Goal: Information Seeking & Learning: Learn about a topic

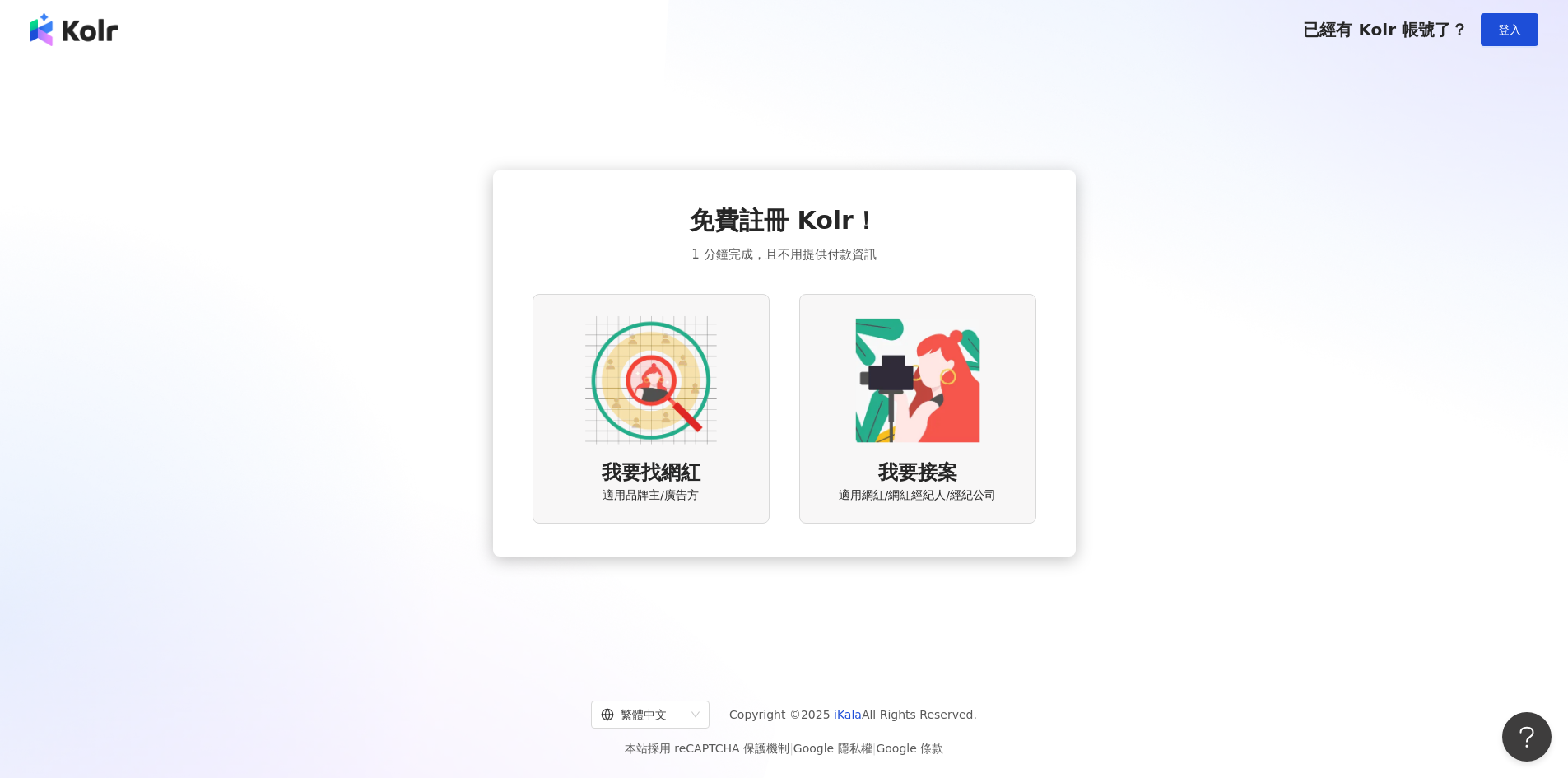
click at [682, 400] on img at bounding box center [651, 381] width 132 height 132
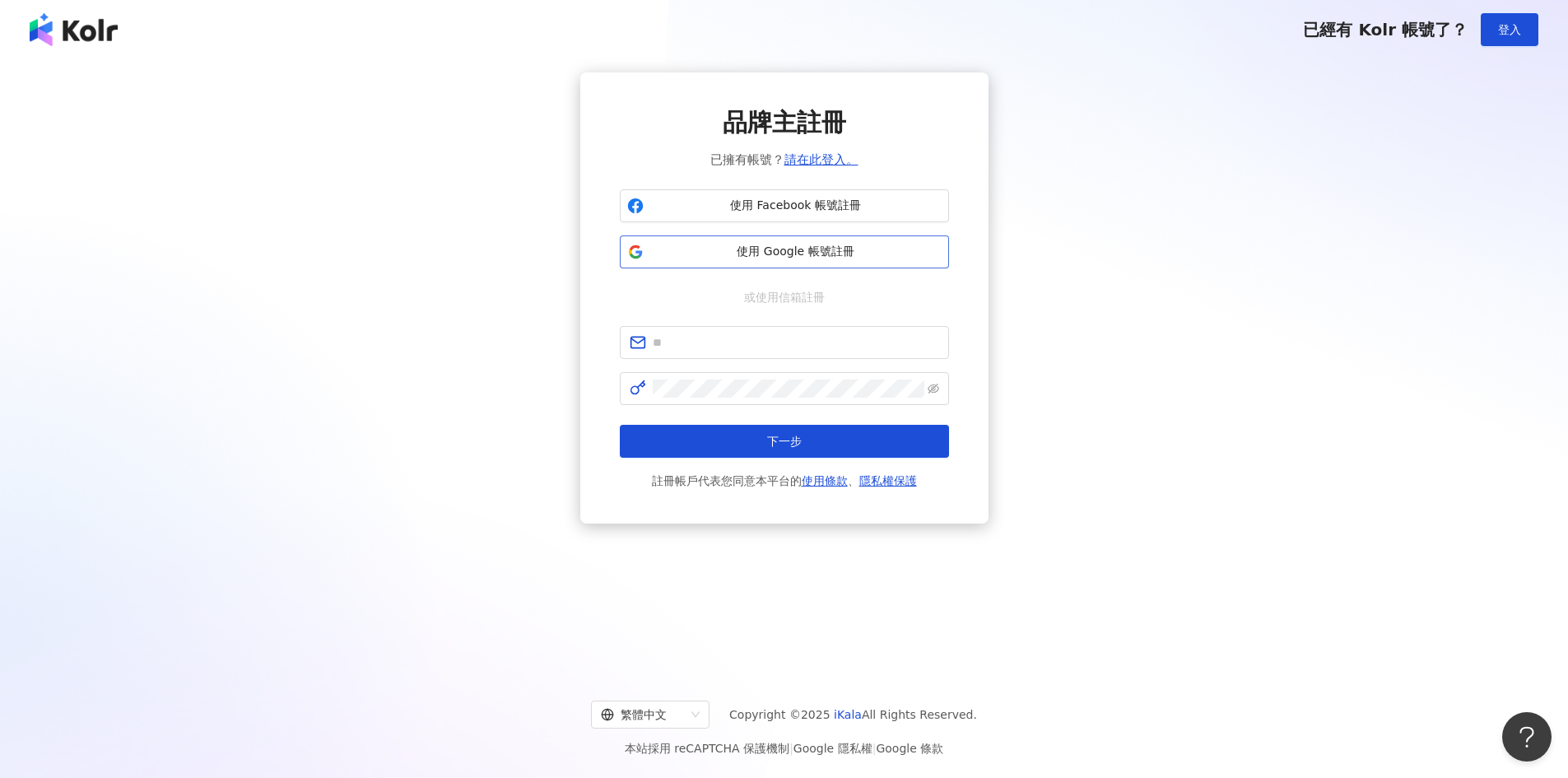
click at [770, 249] on span "使用 Google 帳號註冊" at bounding box center [796, 252] width 291 height 17
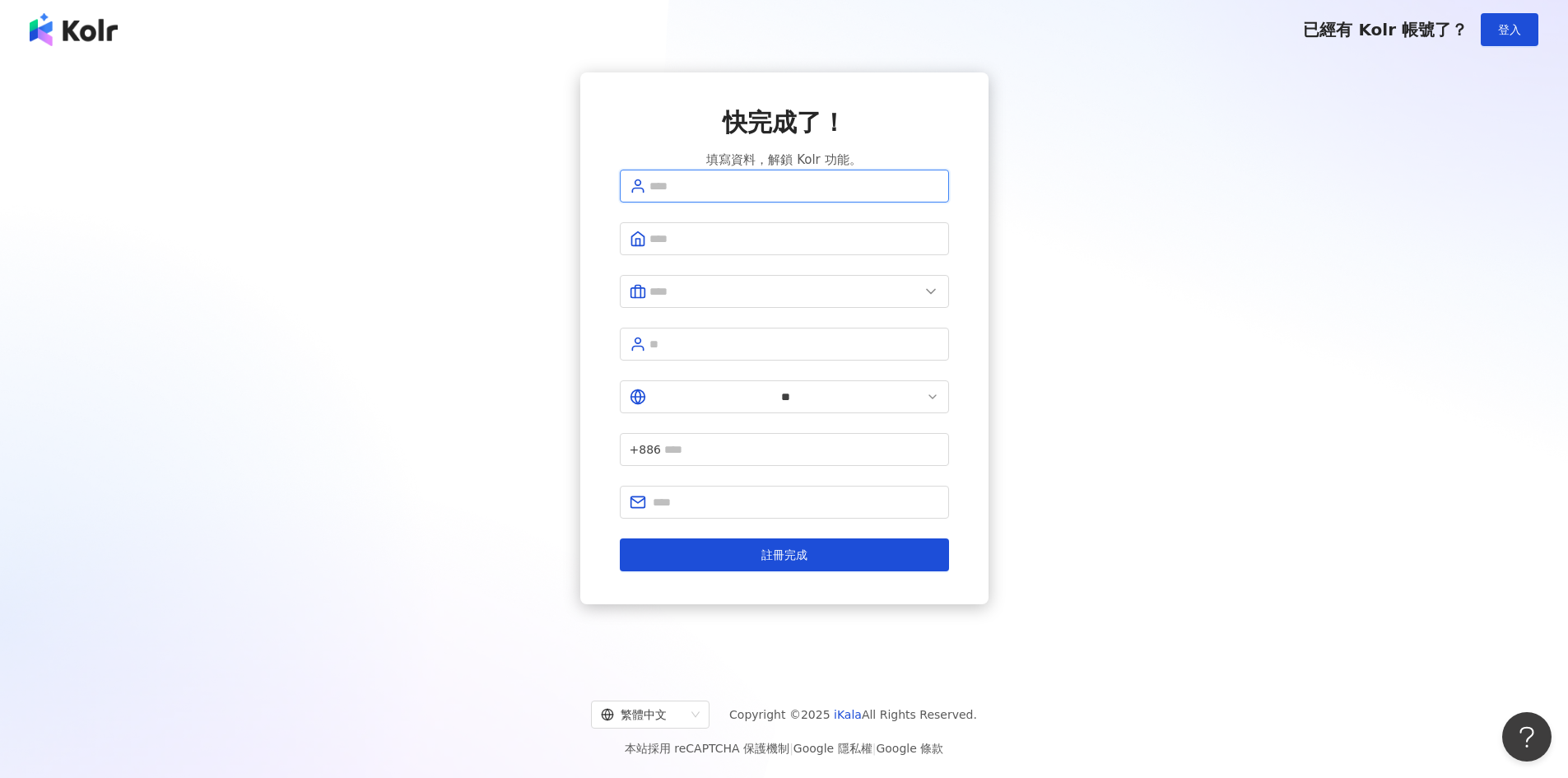
drag, startPoint x: 811, startPoint y: 220, endPoint x: 797, endPoint y: 212, distance: 16.1
click at [797, 195] on input "text" at bounding box center [794, 185] width 289 height 18
type input "******"
type input "*********"
click at [718, 293] on span at bounding box center [784, 290] width 329 height 33
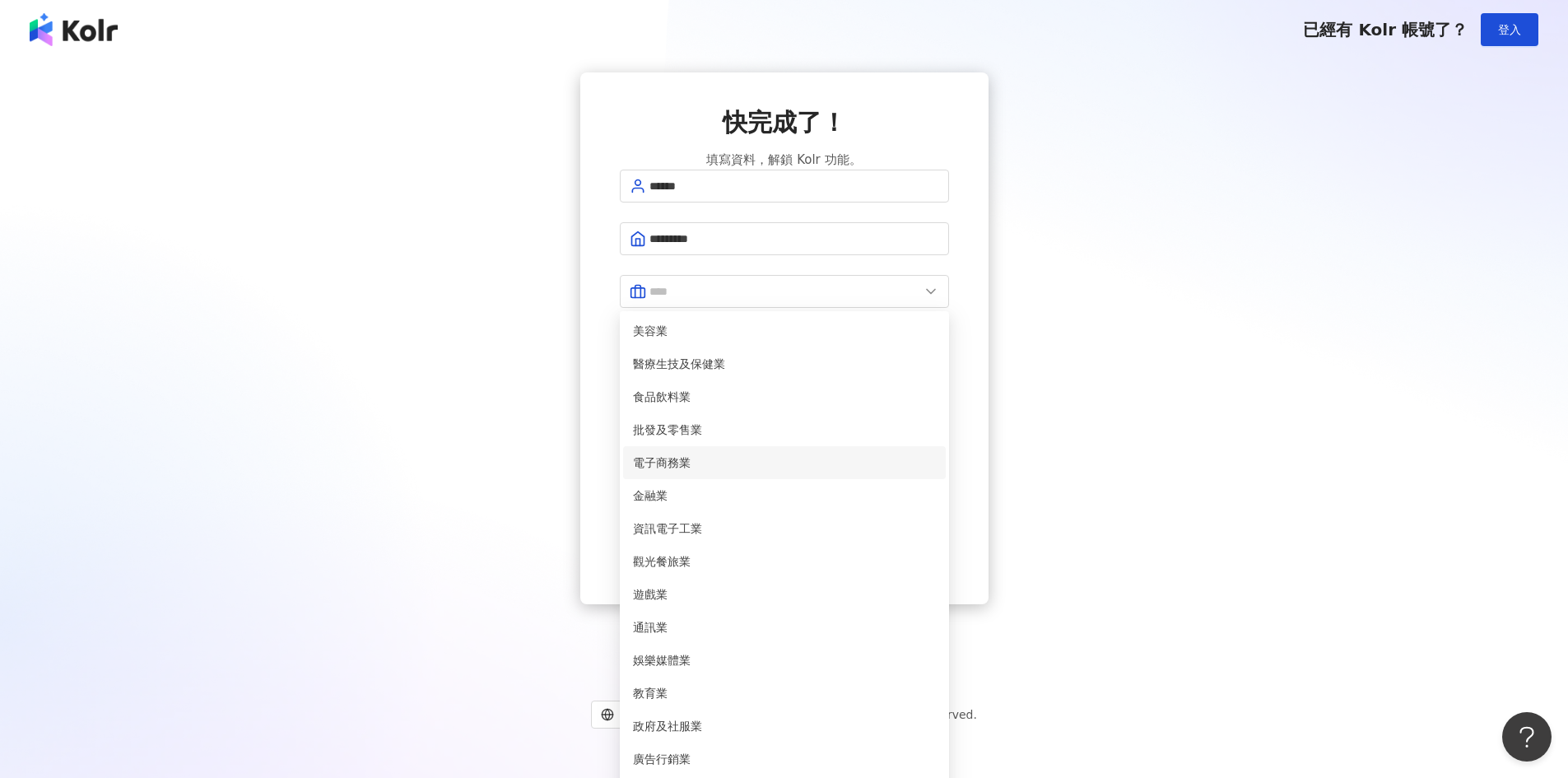
click at [767, 472] on span "電子商務業" at bounding box center [784, 462] width 303 height 18
type input "*****"
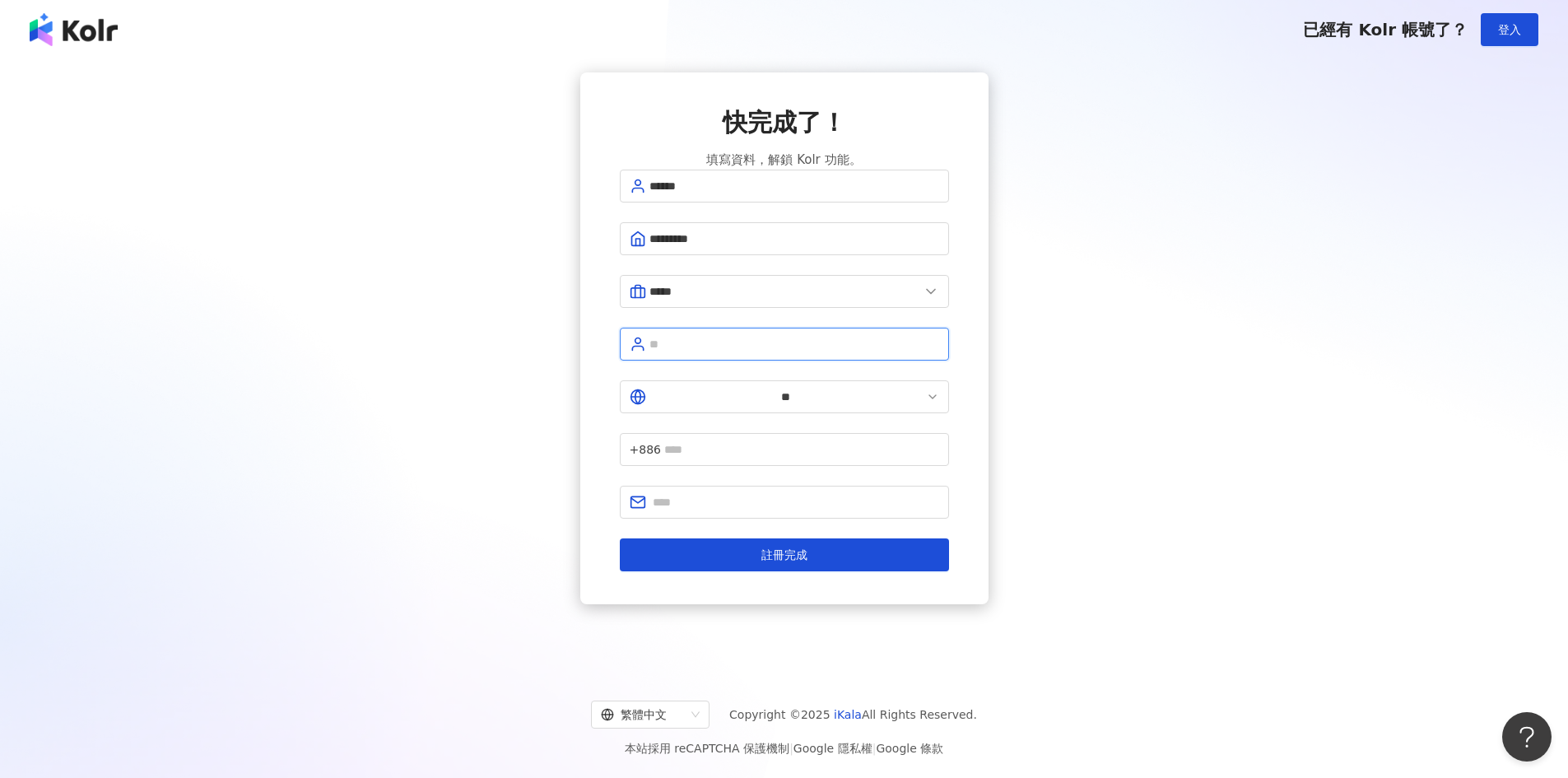
click at [756, 347] on input "text" at bounding box center [794, 343] width 289 height 18
type input "*"
type input "********"
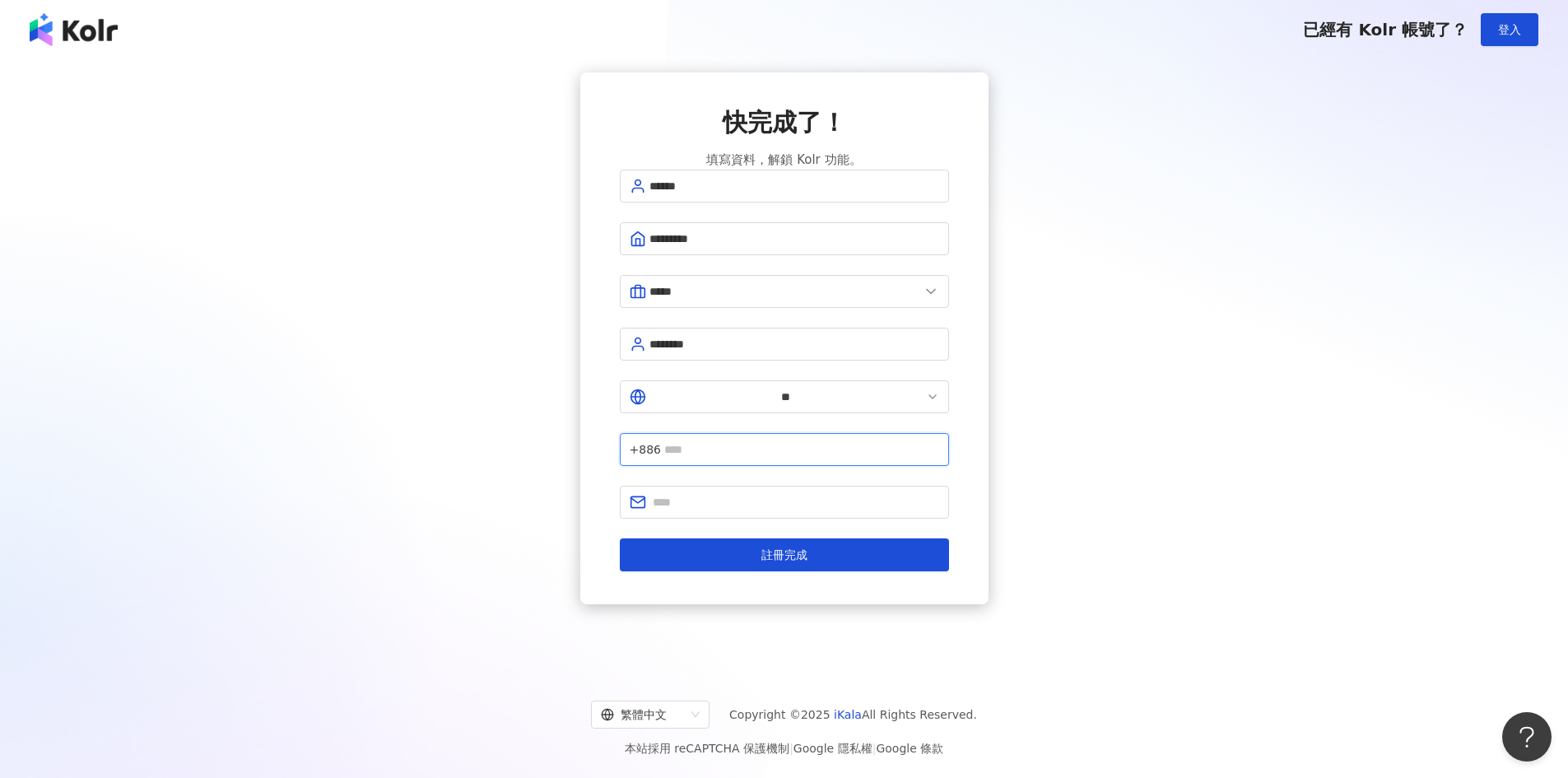
click at [795, 440] on input "text" at bounding box center [801, 449] width 275 height 18
type input "**********"
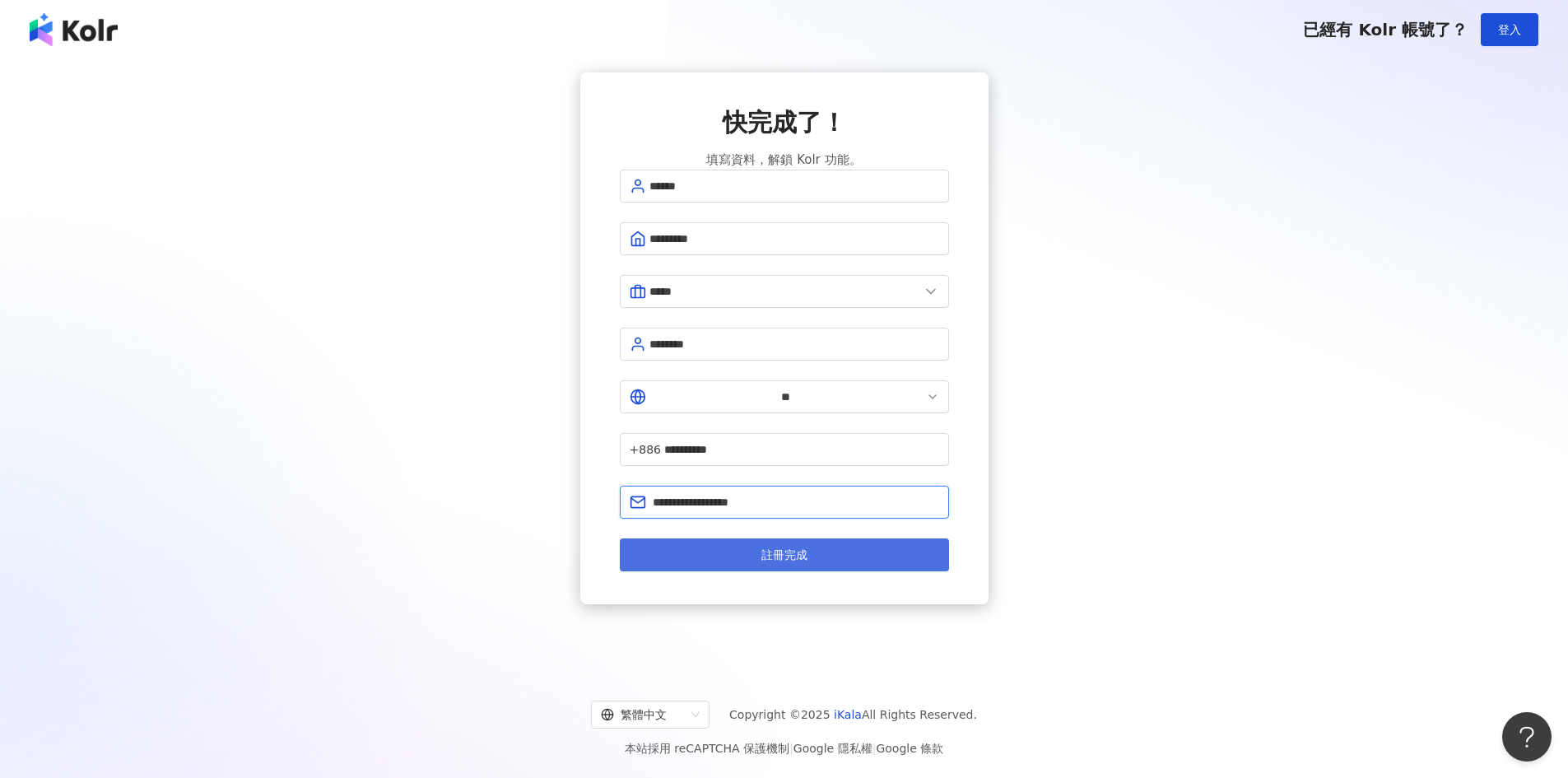
type input "**********"
click at [839, 539] on button "註冊完成" at bounding box center [784, 555] width 329 height 33
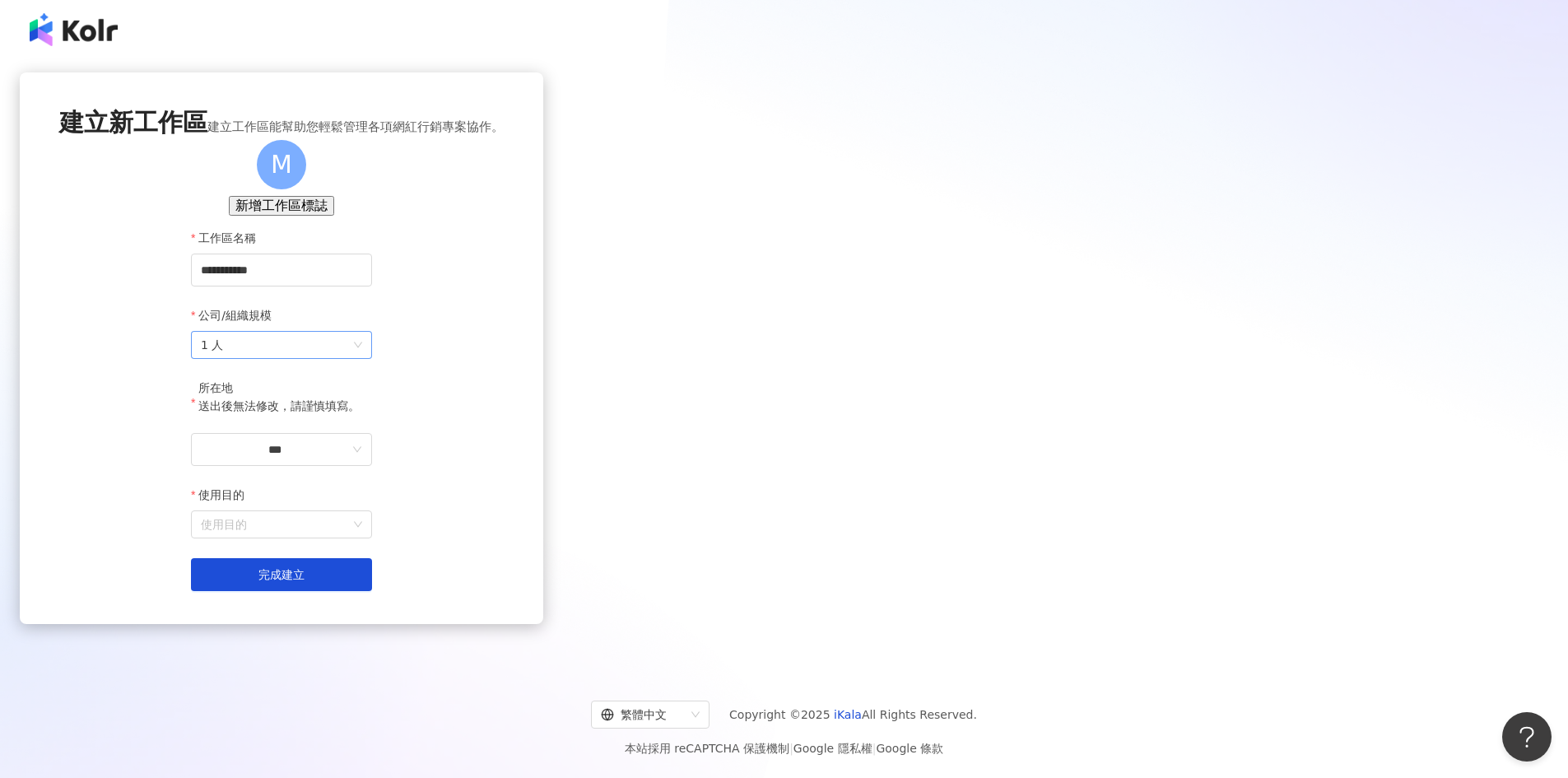
click at [362, 358] on span "1 人" at bounding box center [281, 345] width 161 height 26
click at [723, 487] on div "11-50 人" at bounding box center [784, 490] width 344 height 18
click at [349, 459] on input "***" at bounding box center [275, 449] width 148 height 18
click at [369, 537] on div "台灣" at bounding box center [357, 527] width 23 height 18
click at [362, 538] on input "使用目的" at bounding box center [281, 524] width 161 height 26
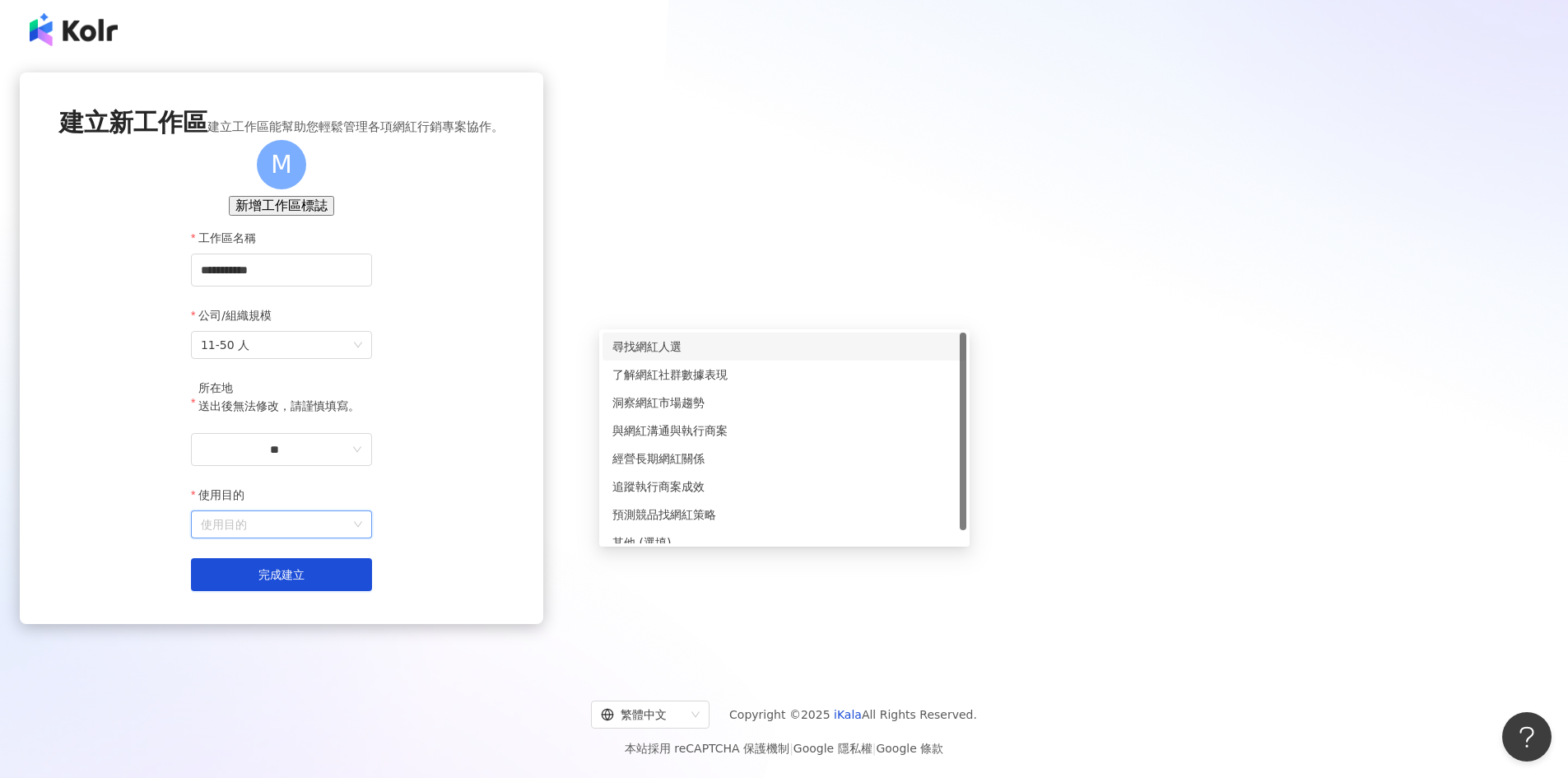
click at [802, 355] on div "尋找網紅人選" at bounding box center [784, 346] width 344 height 18
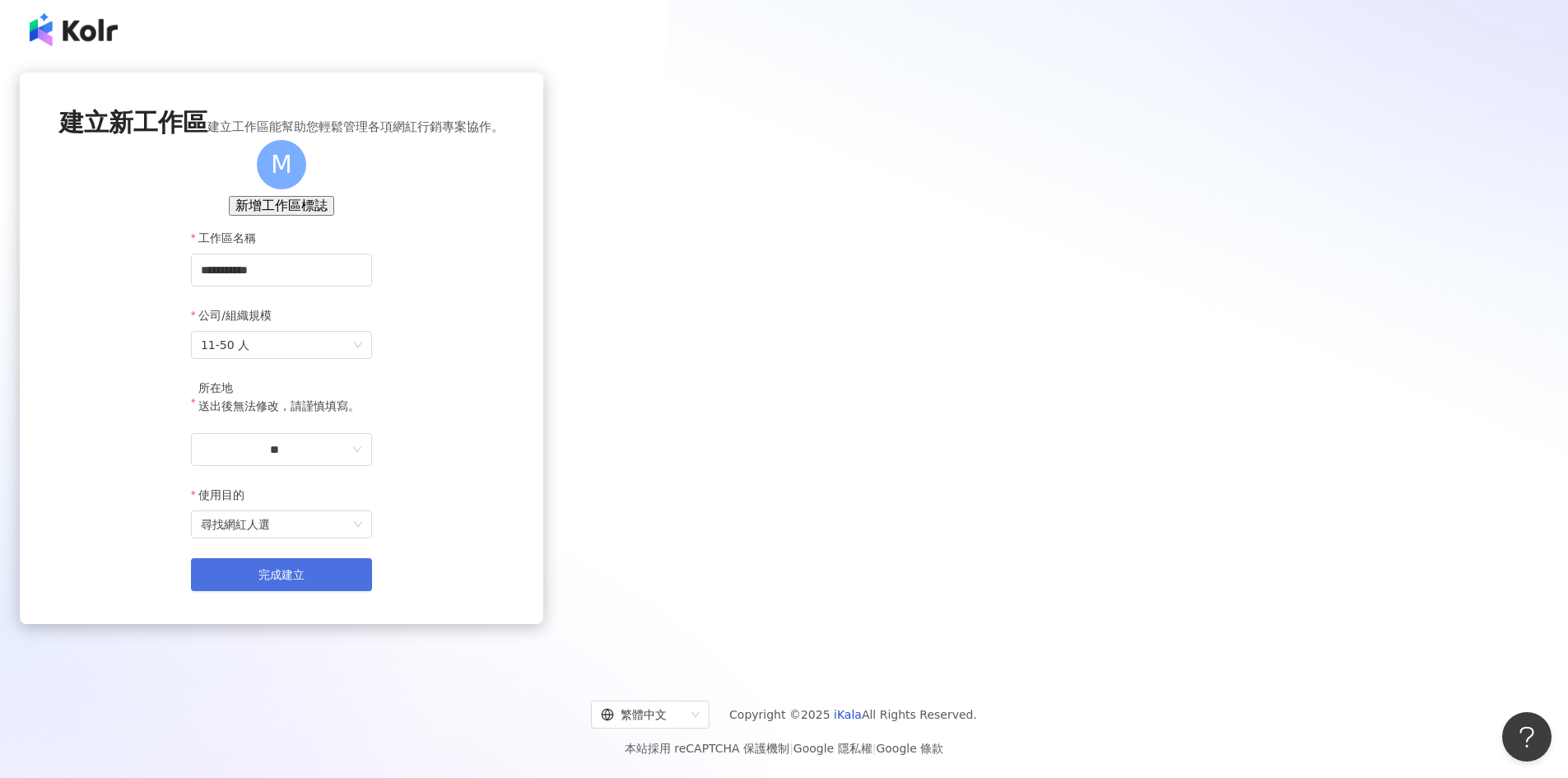
click at [372, 591] on button "完成建立" at bounding box center [281, 574] width 181 height 33
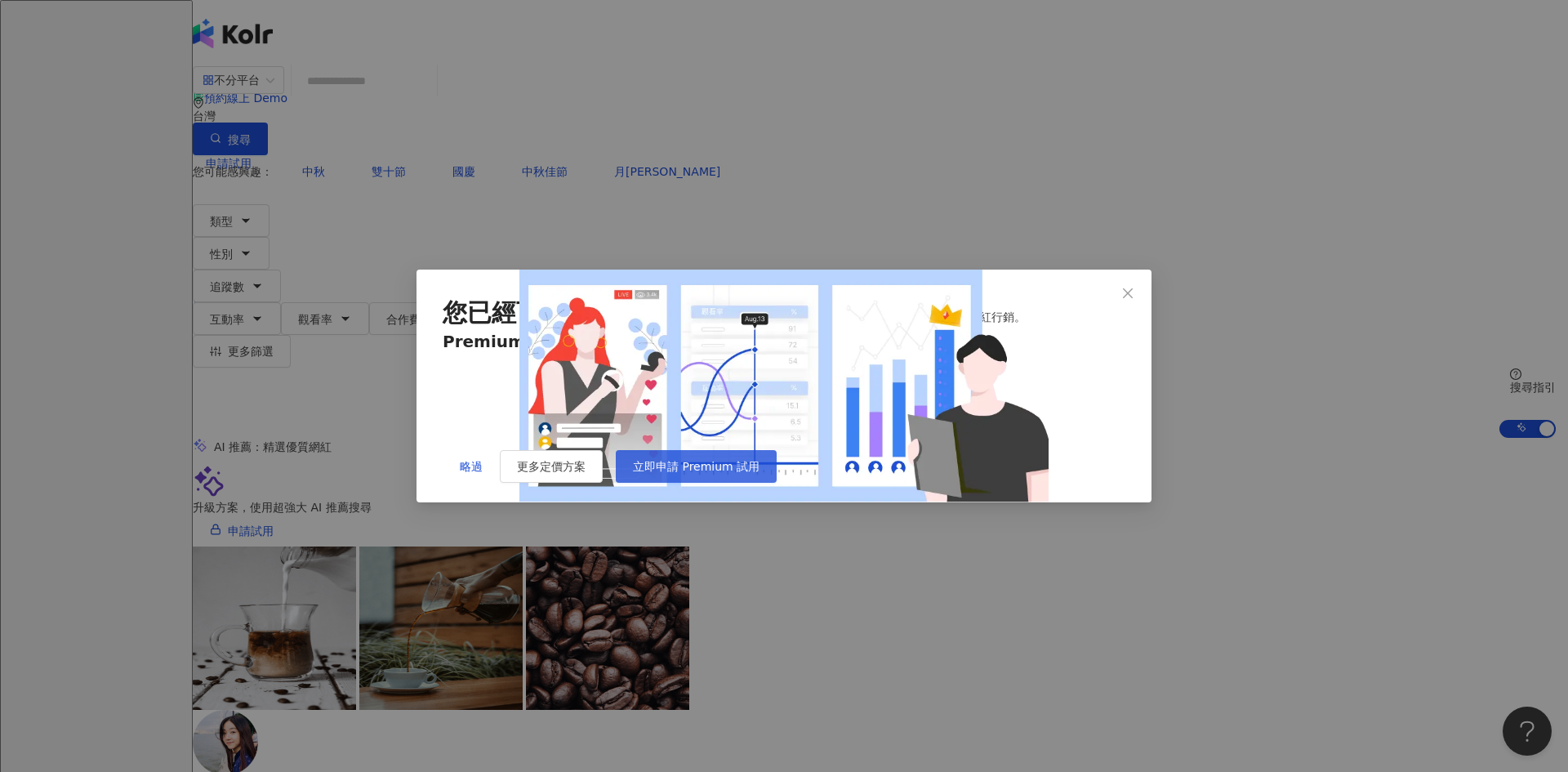
click at [760, 473] on span "立即申請 Premium 試用" at bounding box center [696, 466] width 127 height 13
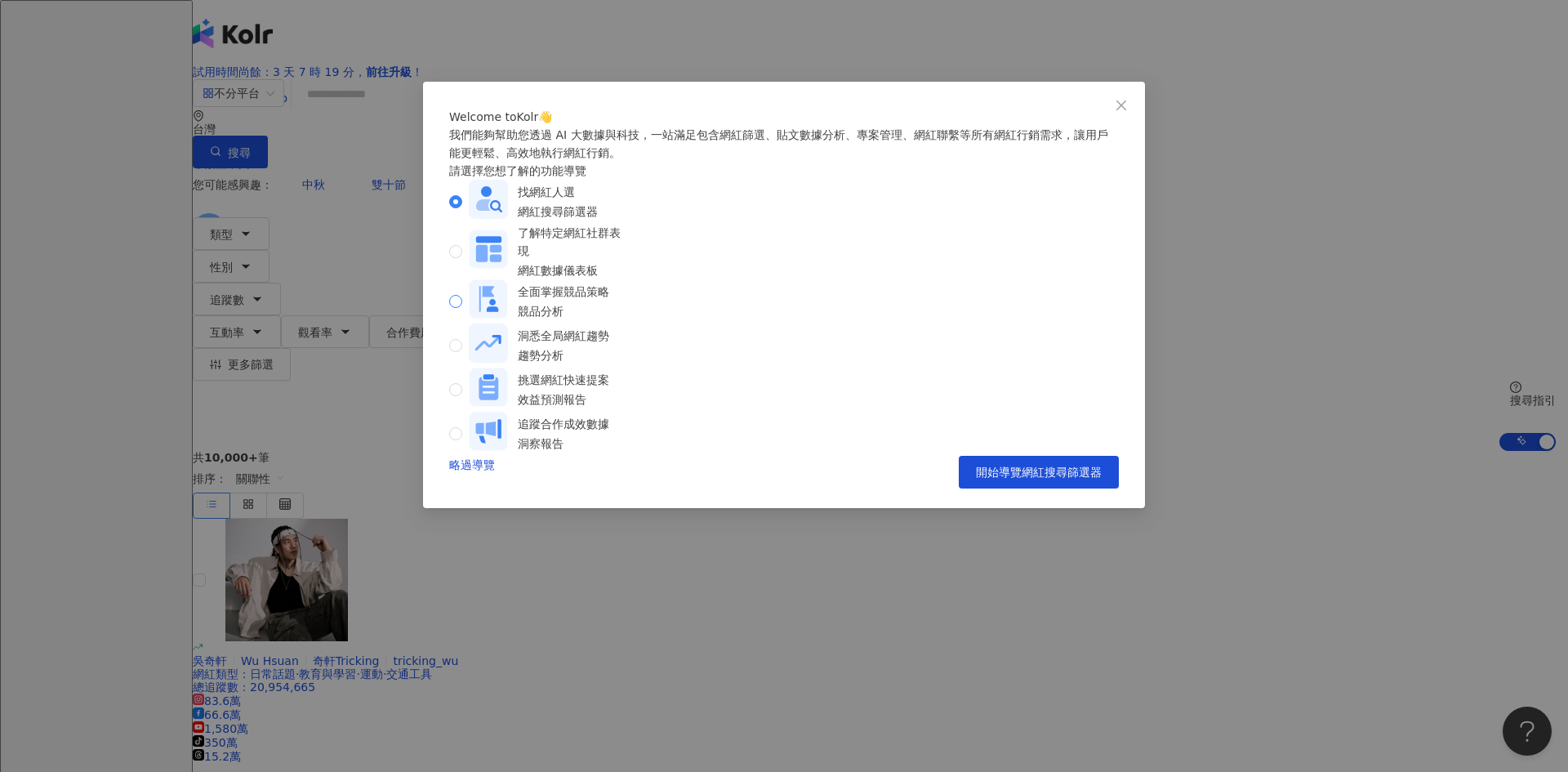
click at [609, 315] on div "全面掌握競品策略 競品分析" at bounding box center [563, 301] width 91 height 38
click at [598, 221] on div "找網紅人選 網紅搜尋篩選器" at bounding box center [558, 201] width 80 height 38
click at [1003, 478] on span "開始導覽網紅搜尋篩選器" at bounding box center [1039, 472] width 126 height 13
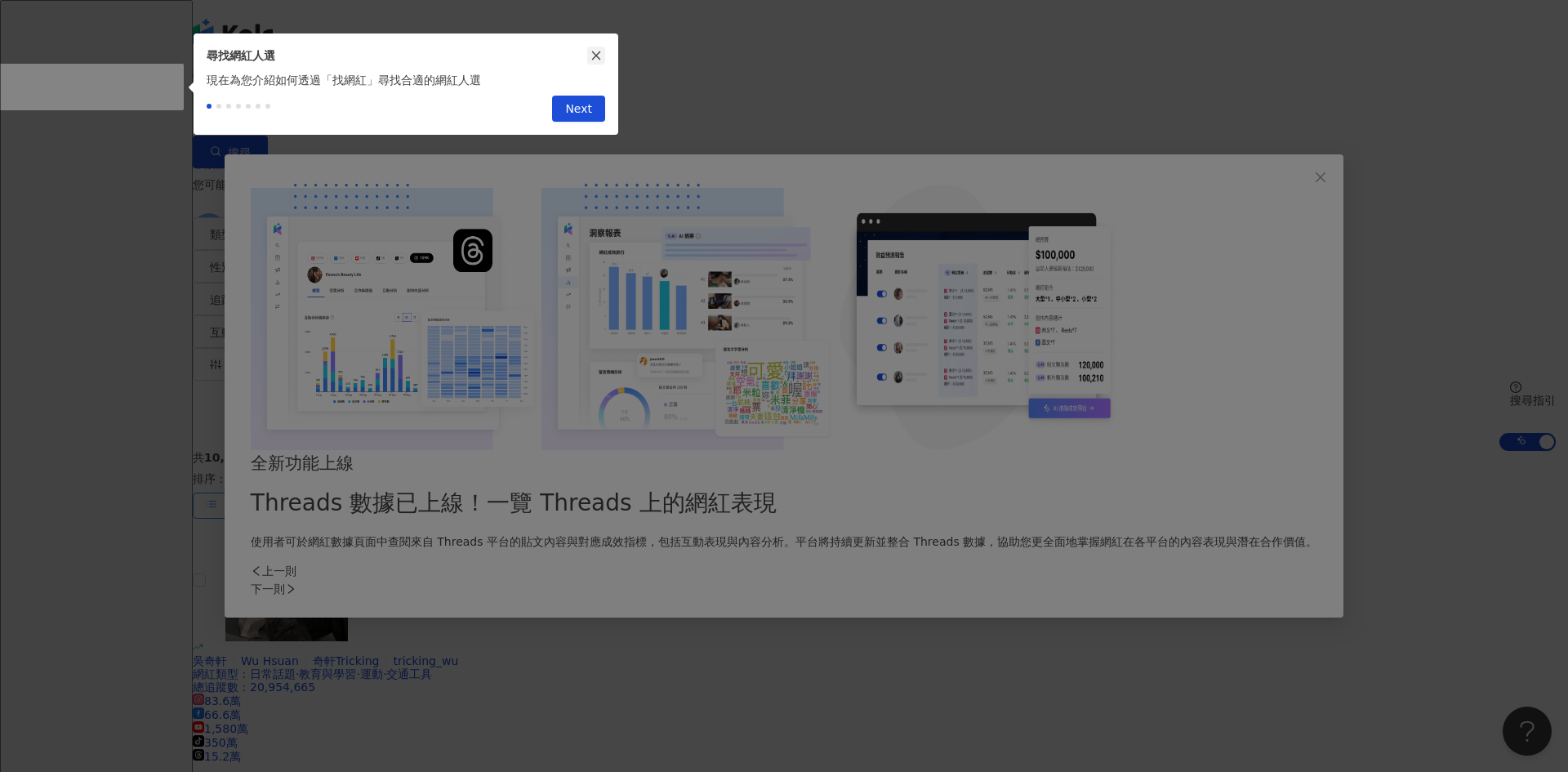
click at [592, 55] on icon "close" at bounding box center [597, 55] width 11 height 11
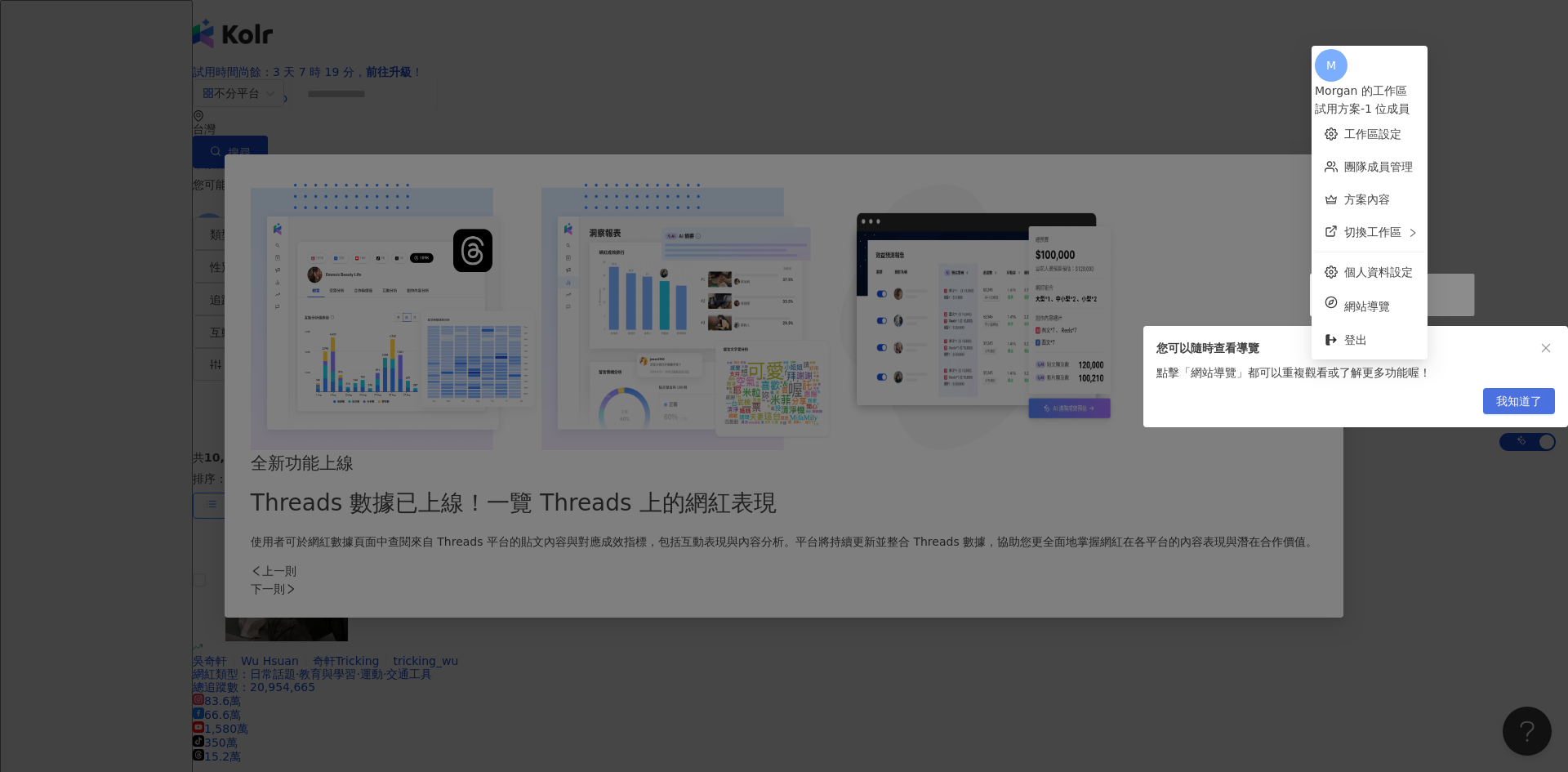
click at [1524, 415] on span "我知道了" at bounding box center [1520, 402] width 46 height 26
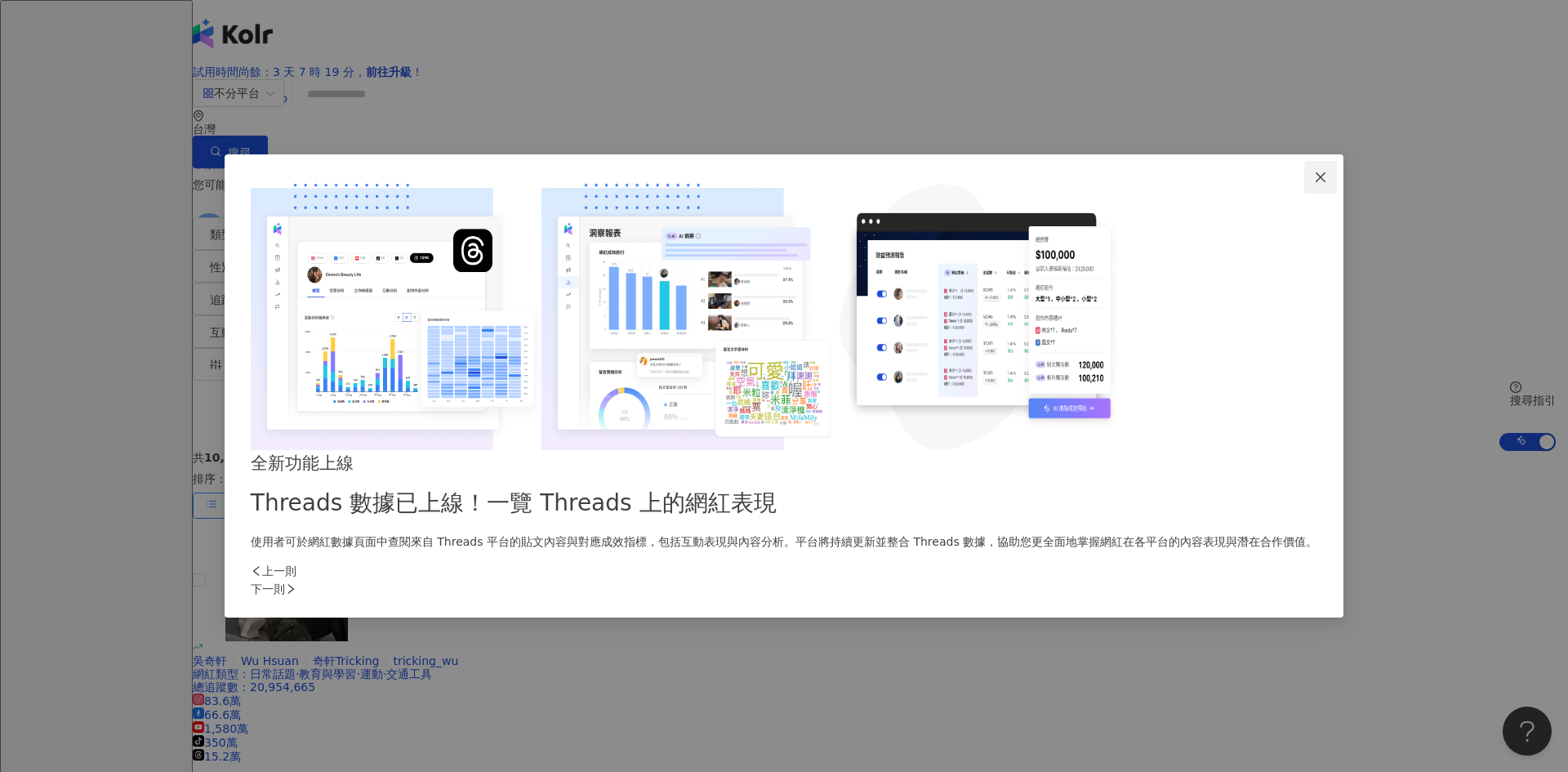
click at [1314, 184] on icon "close" at bounding box center [1321, 177] width 13 height 13
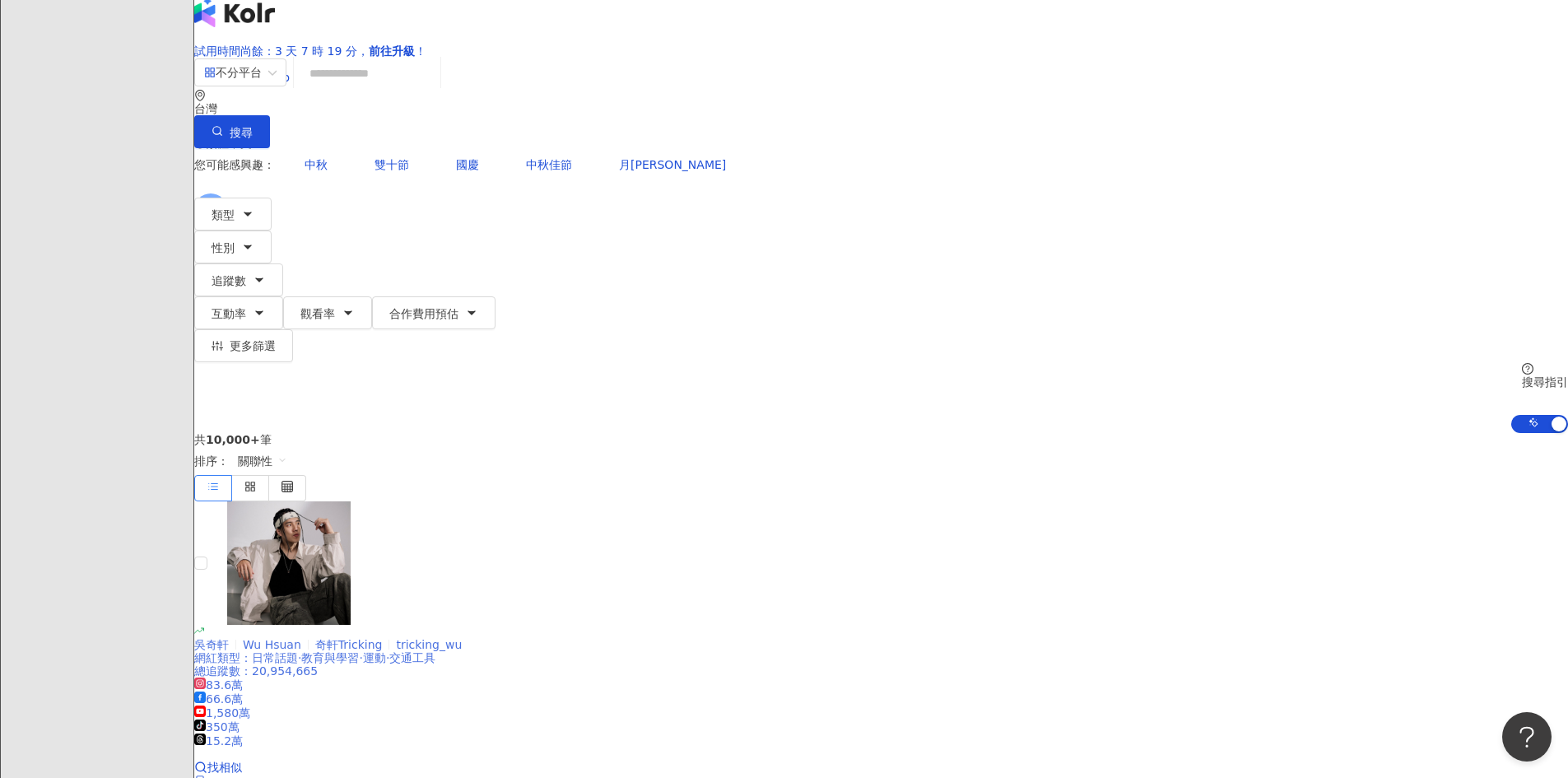
scroll to position [55, 0]
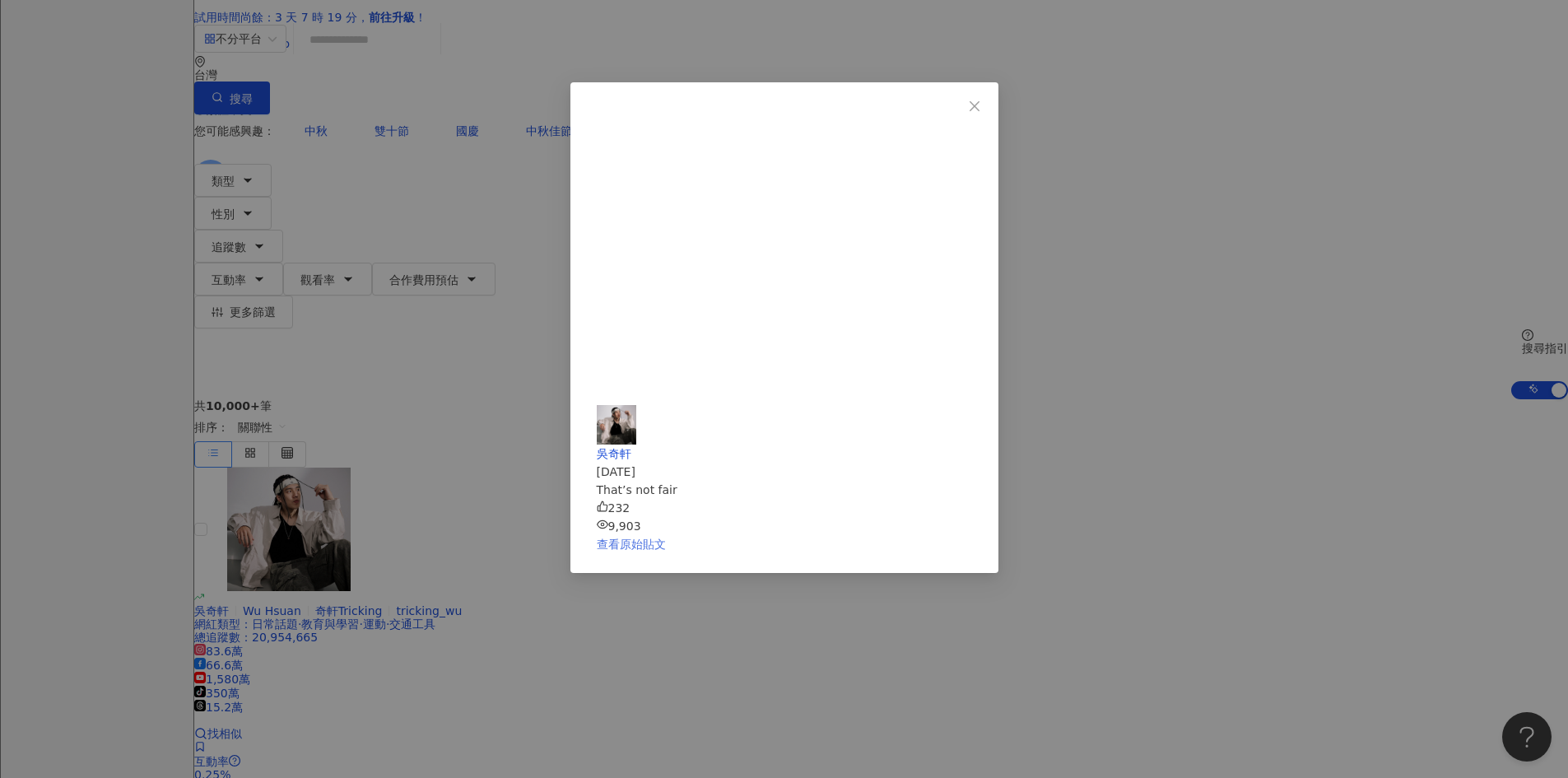
click at [666, 538] on link "查看原始貼文" at bounding box center [631, 544] width 69 height 13
click at [981, 111] on icon "close" at bounding box center [974, 106] width 13 height 13
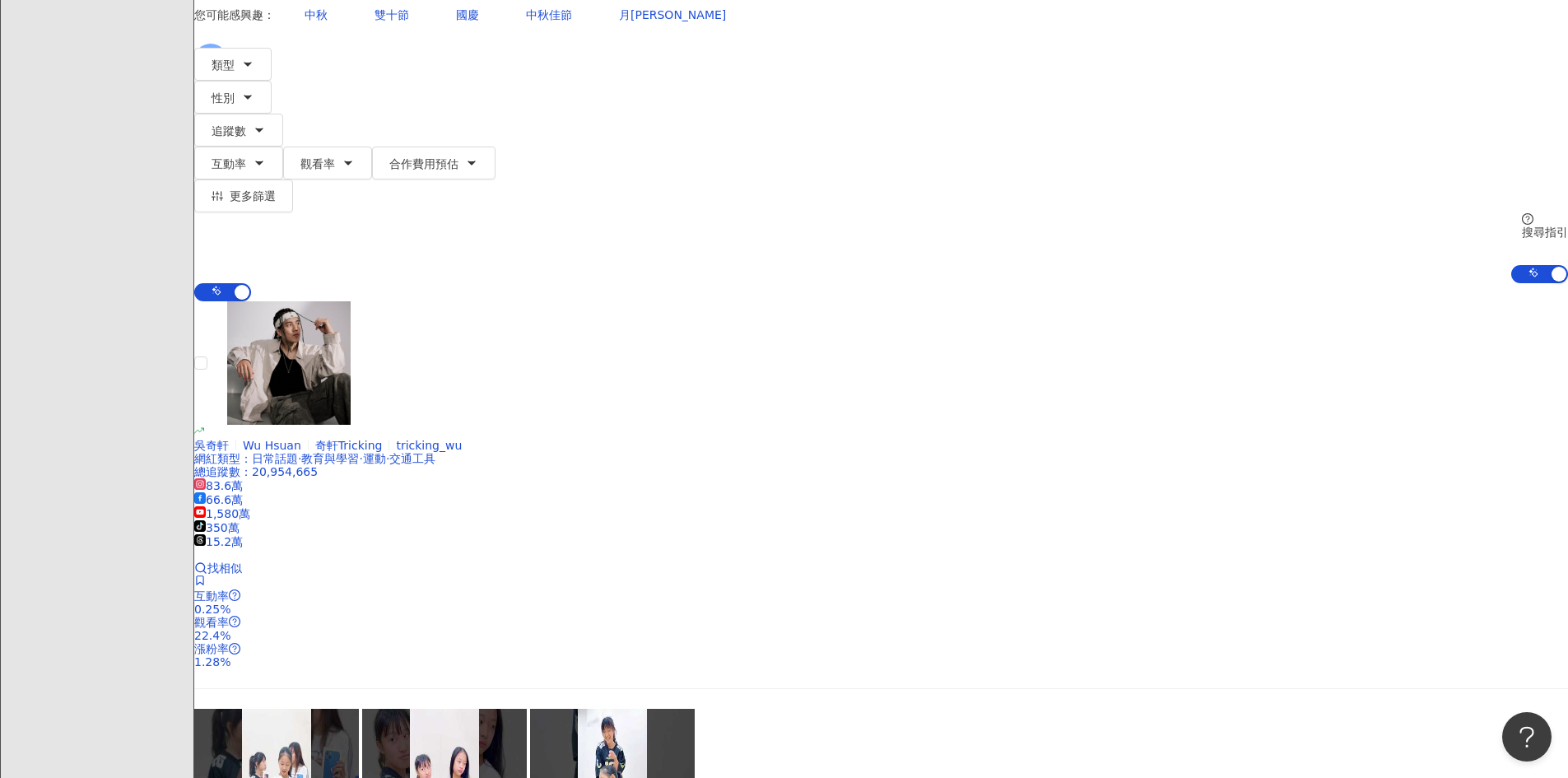
scroll to position [110, 0]
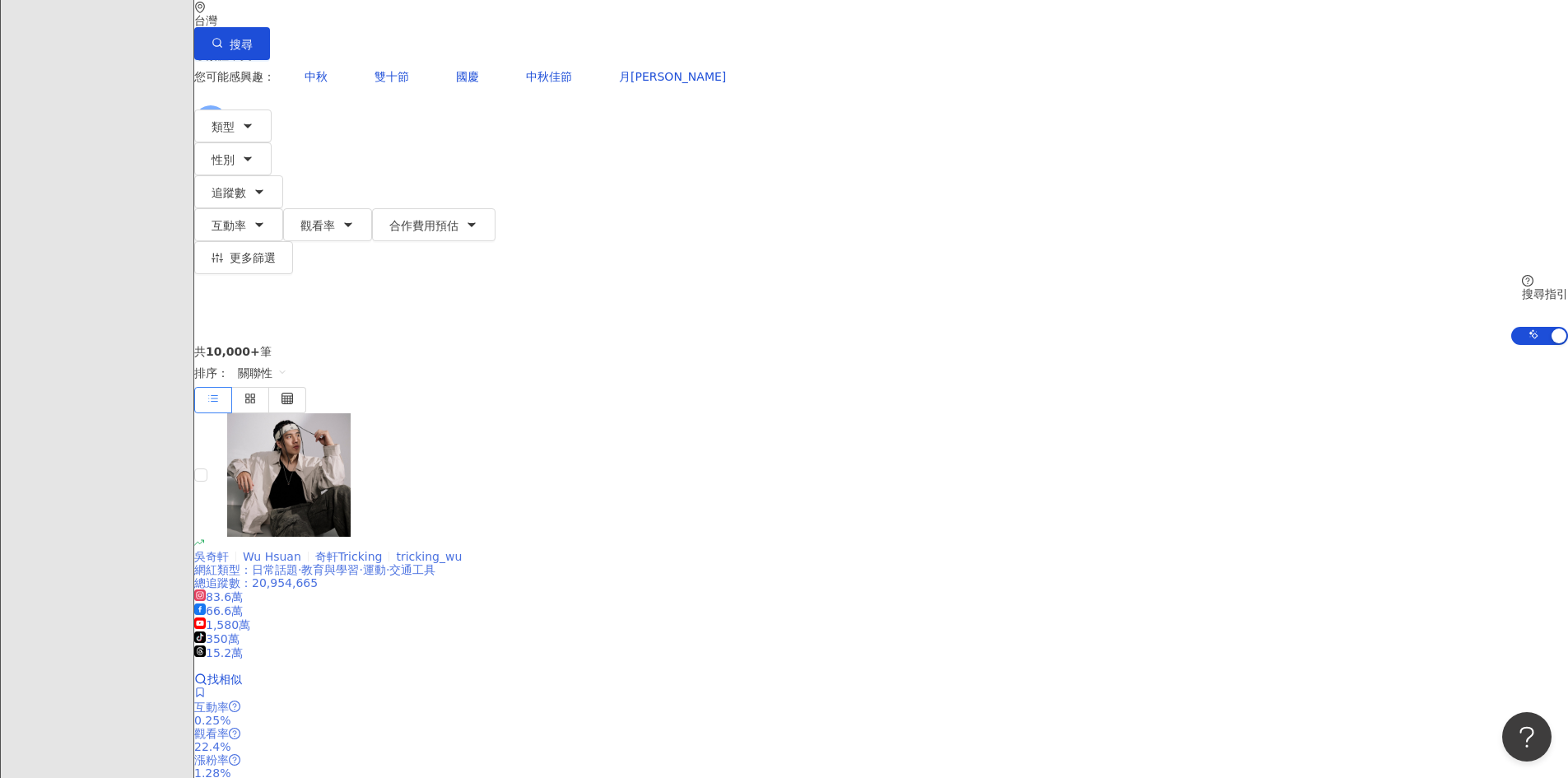
click at [315, 550] on span "Wu Hsuan" at bounding box center [279, 557] width 73 height 13
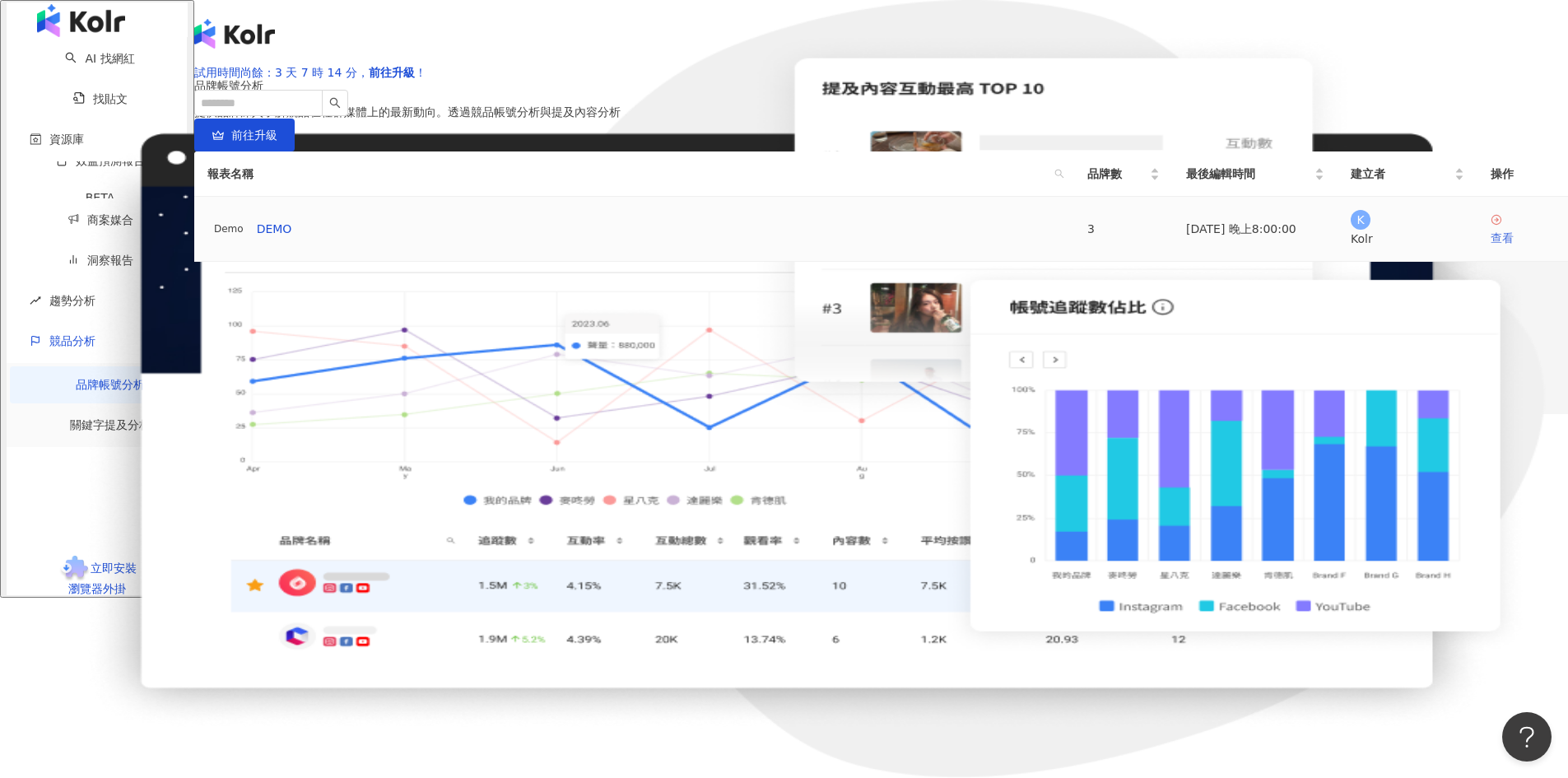
click at [1491, 247] on link "查看" at bounding box center [1522, 230] width 64 height 34
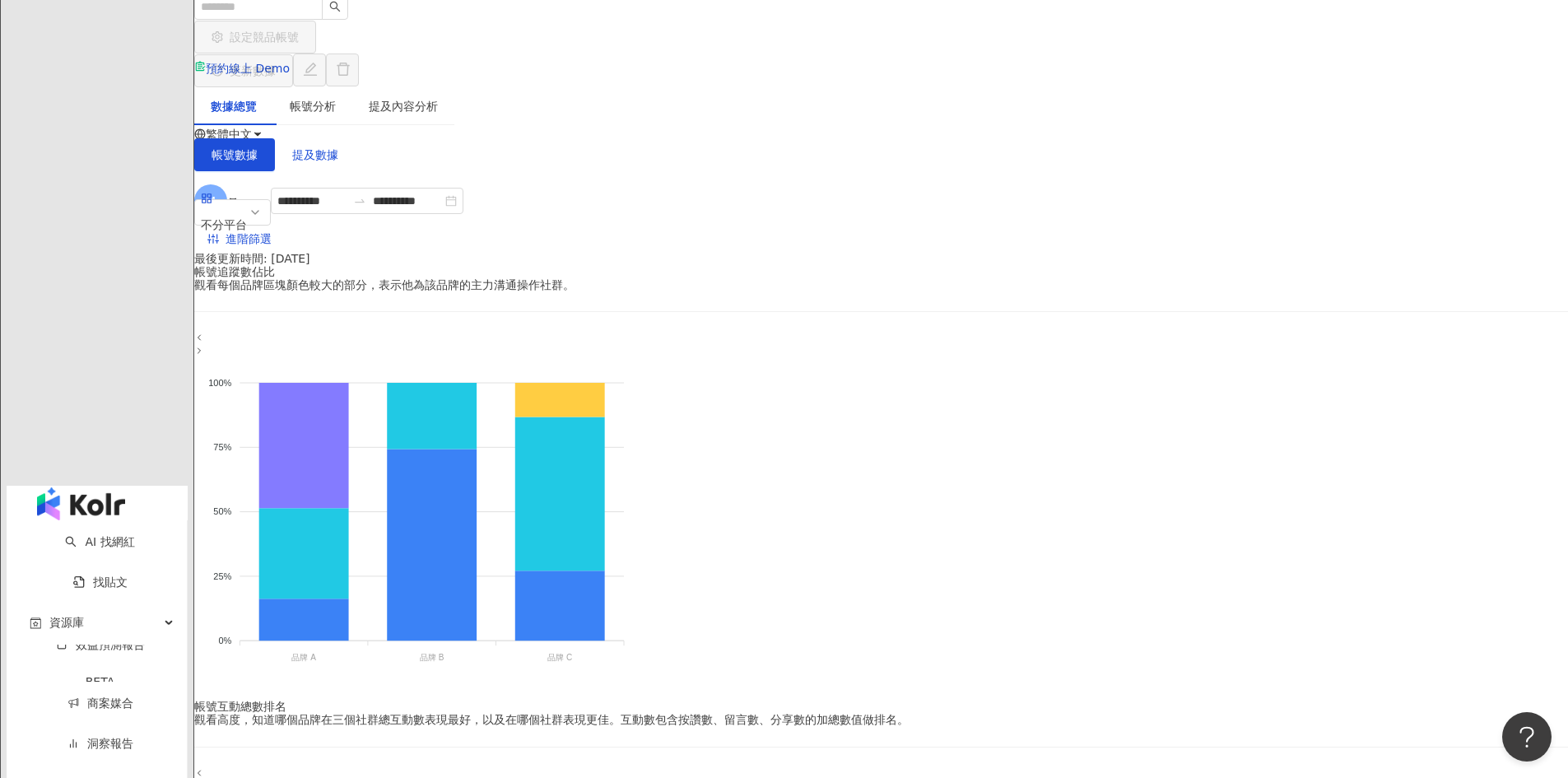
scroll to position [28, 0]
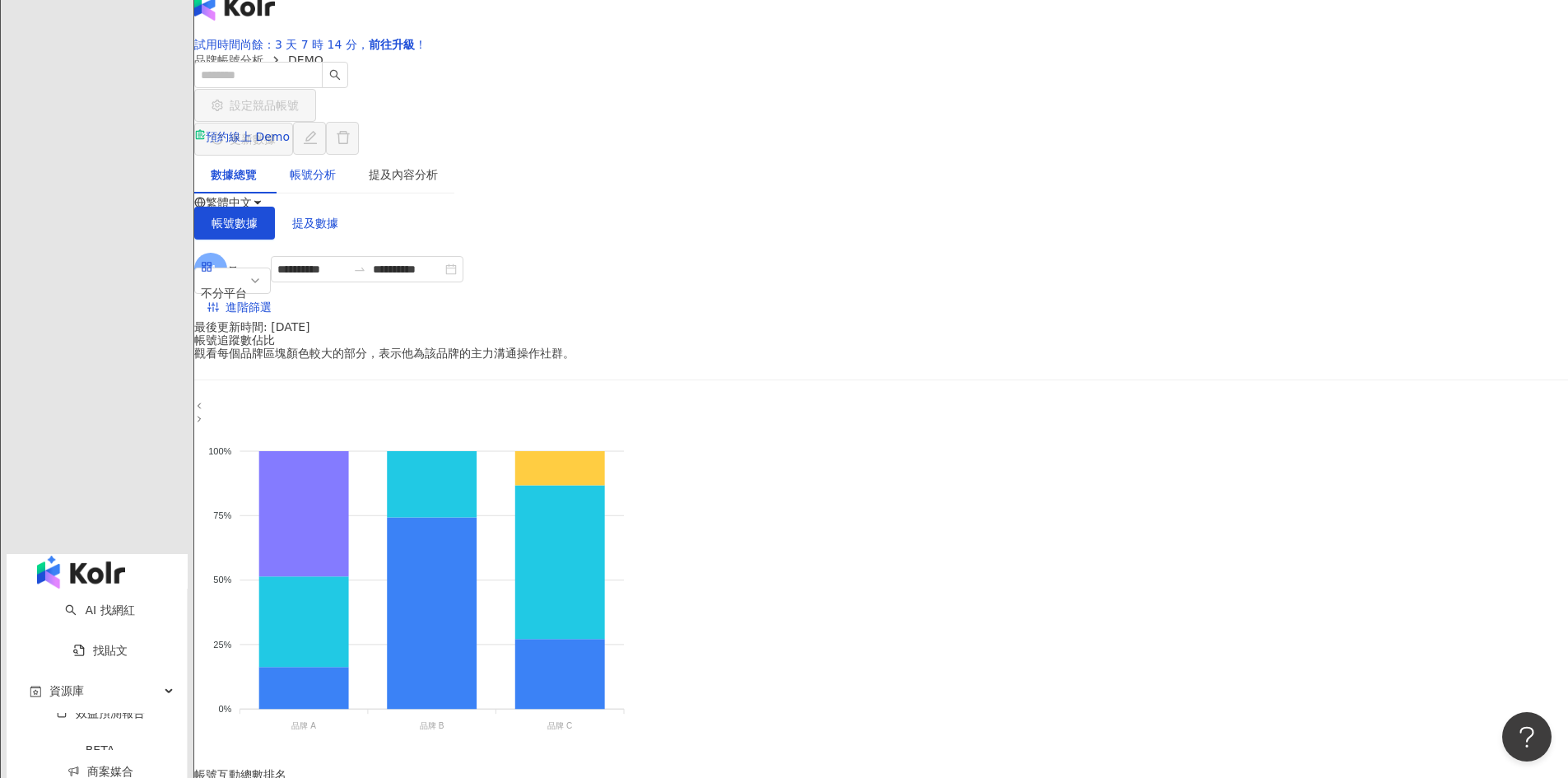
click at [336, 168] on div "帳號分析" at bounding box center [313, 174] width 47 height 18
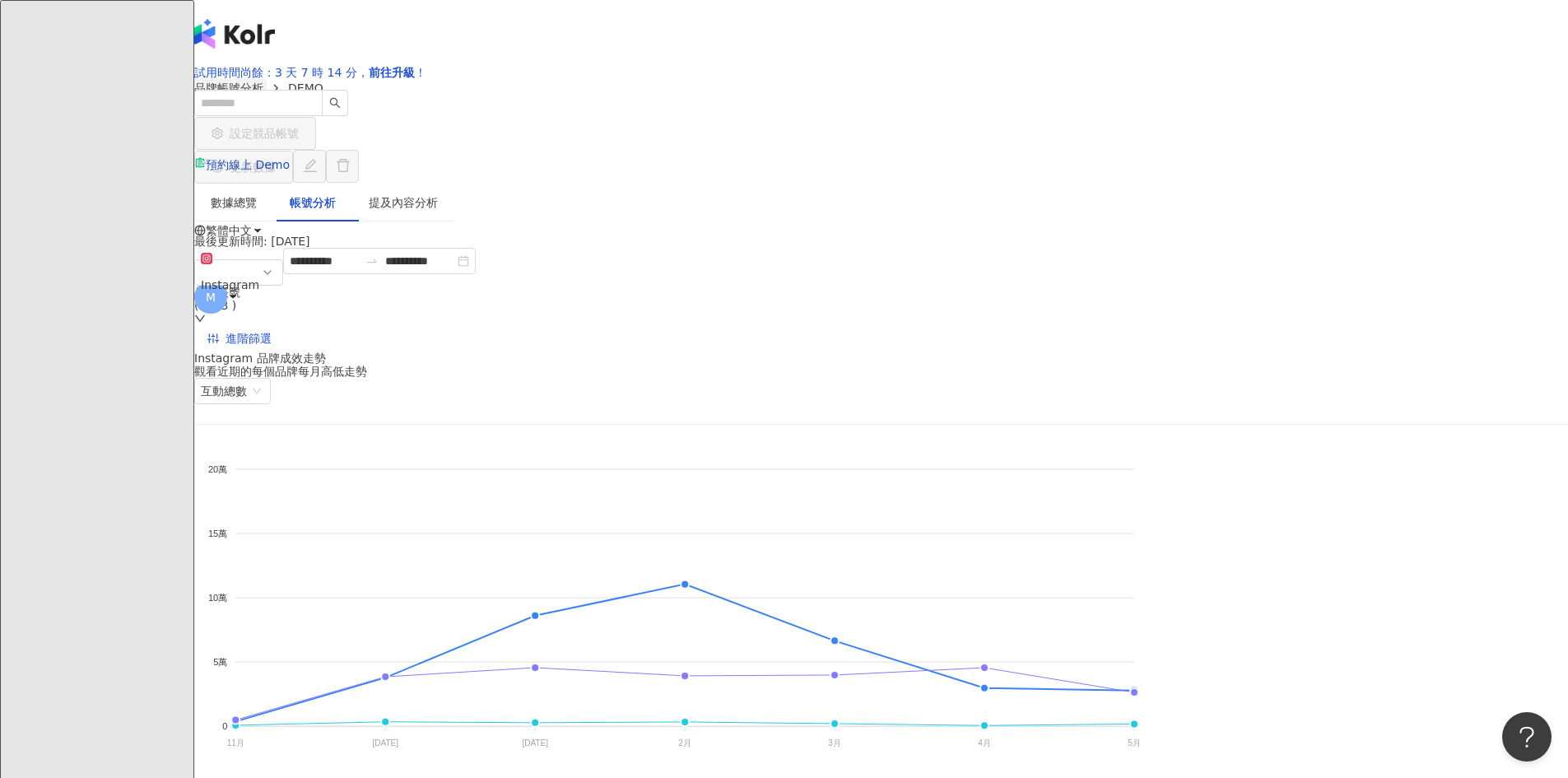
click at [267, 97] on link "品牌帳號分析" at bounding box center [228, 87] width 75 height 18
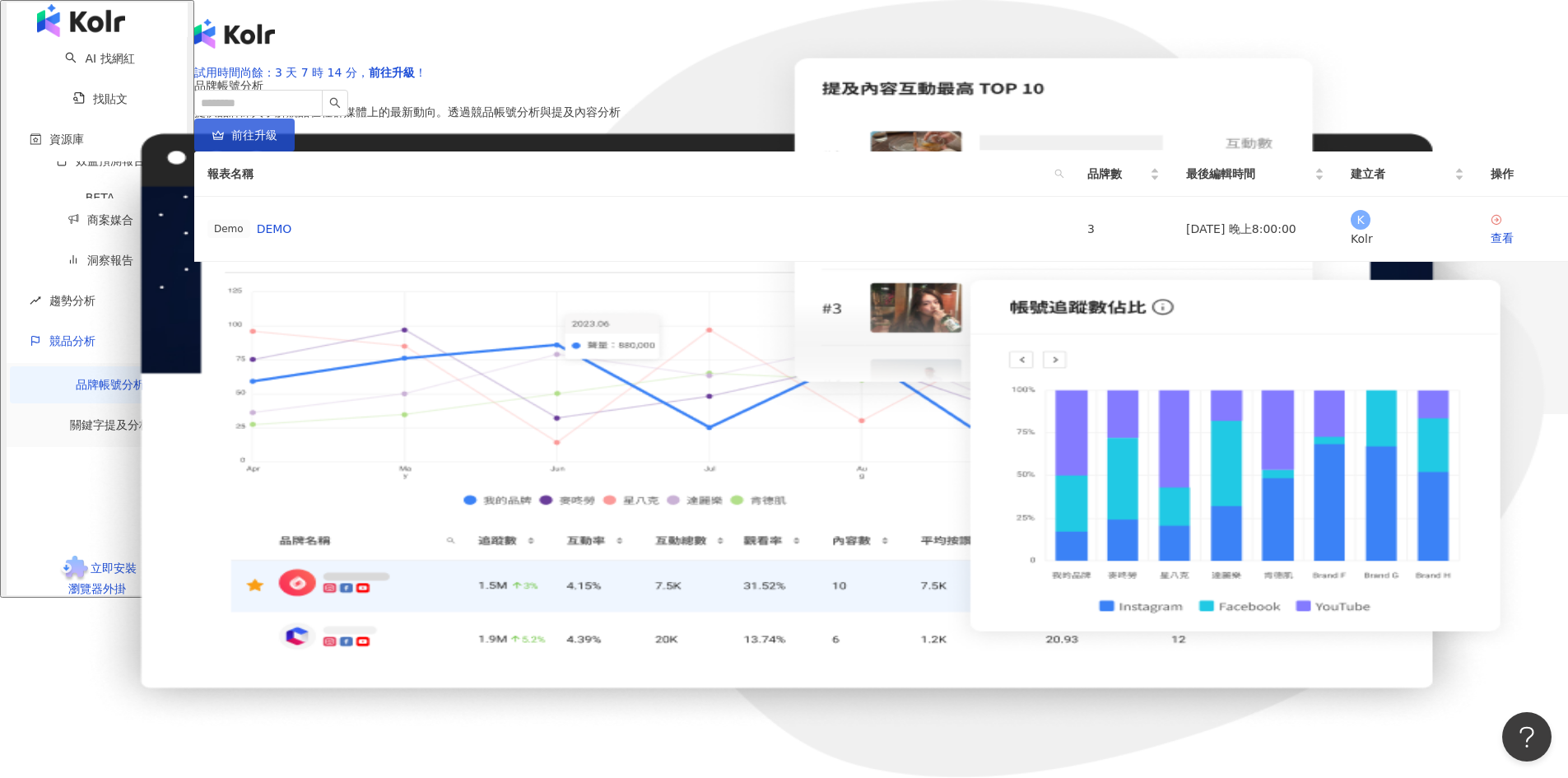
click at [295, 152] on link "前往升級" at bounding box center [245, 134] width 101 height 33
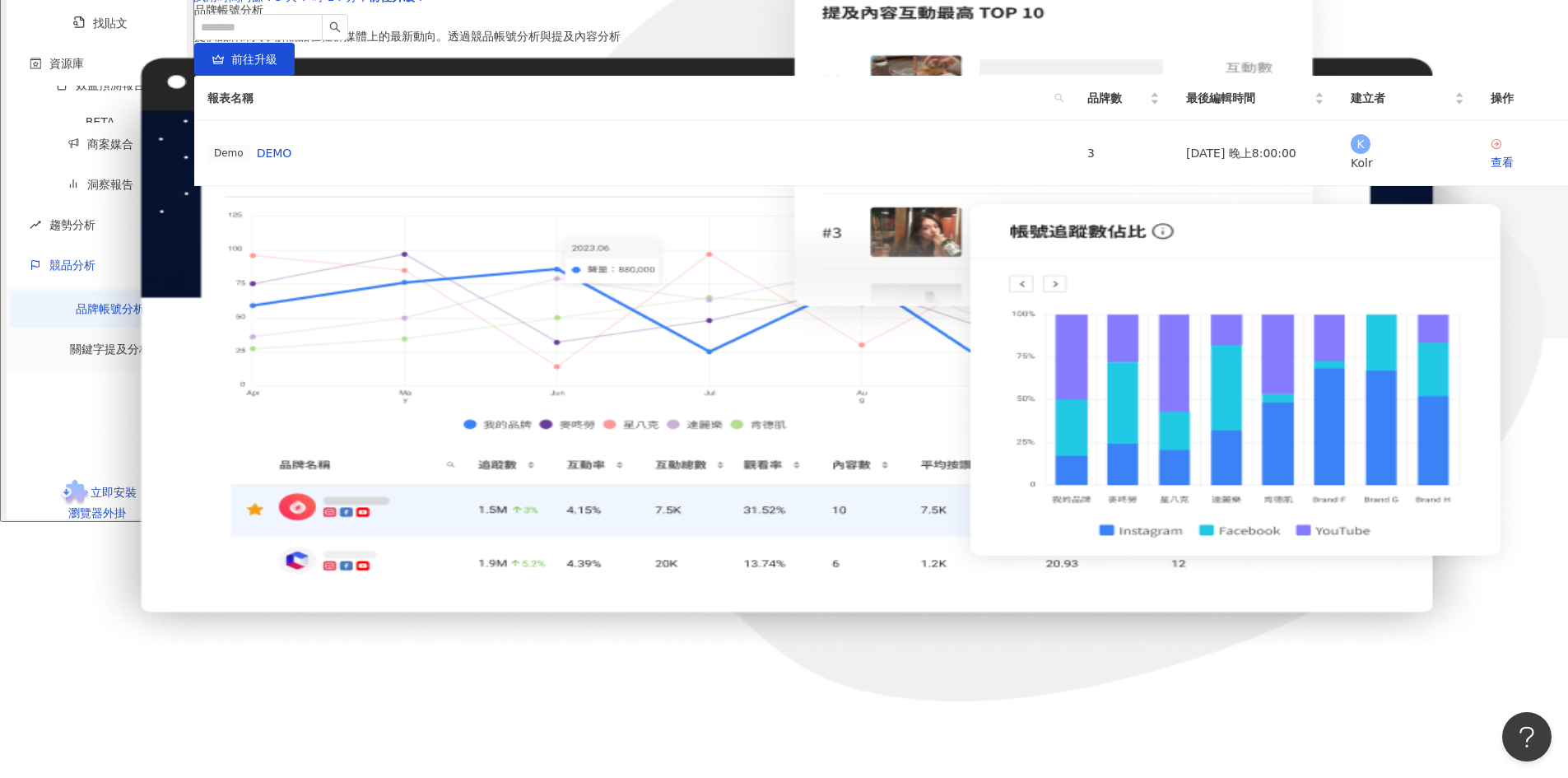
scroll to position [103, 0]
click at [516, 162] on div "Demo DEMO" at bounding box center [634, 153] width 853 height 18
click at [292, 162] on link "DEMO" at bounding box center [275, 153] width 35 height 18
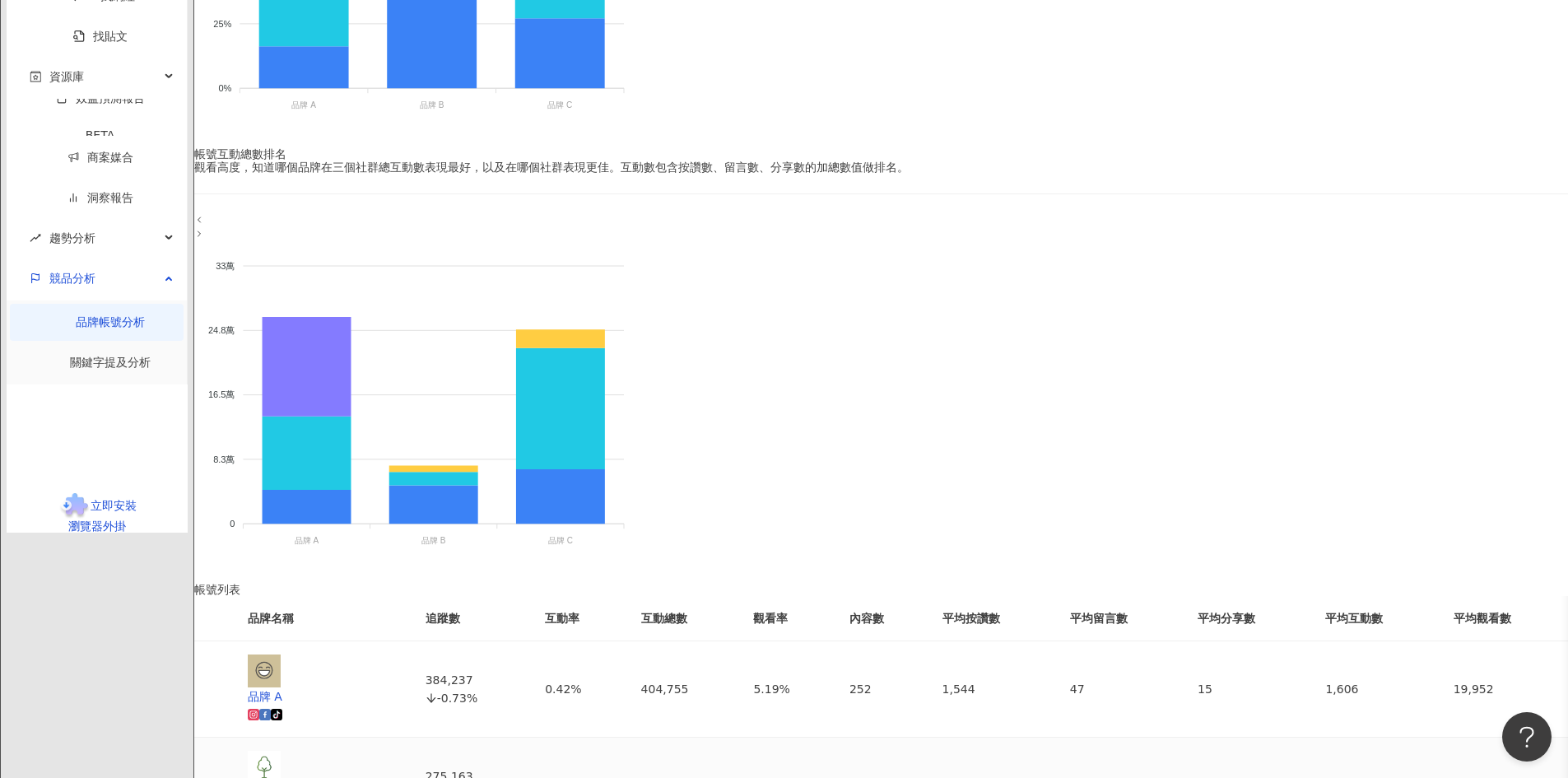
scroll to position [710, 0]
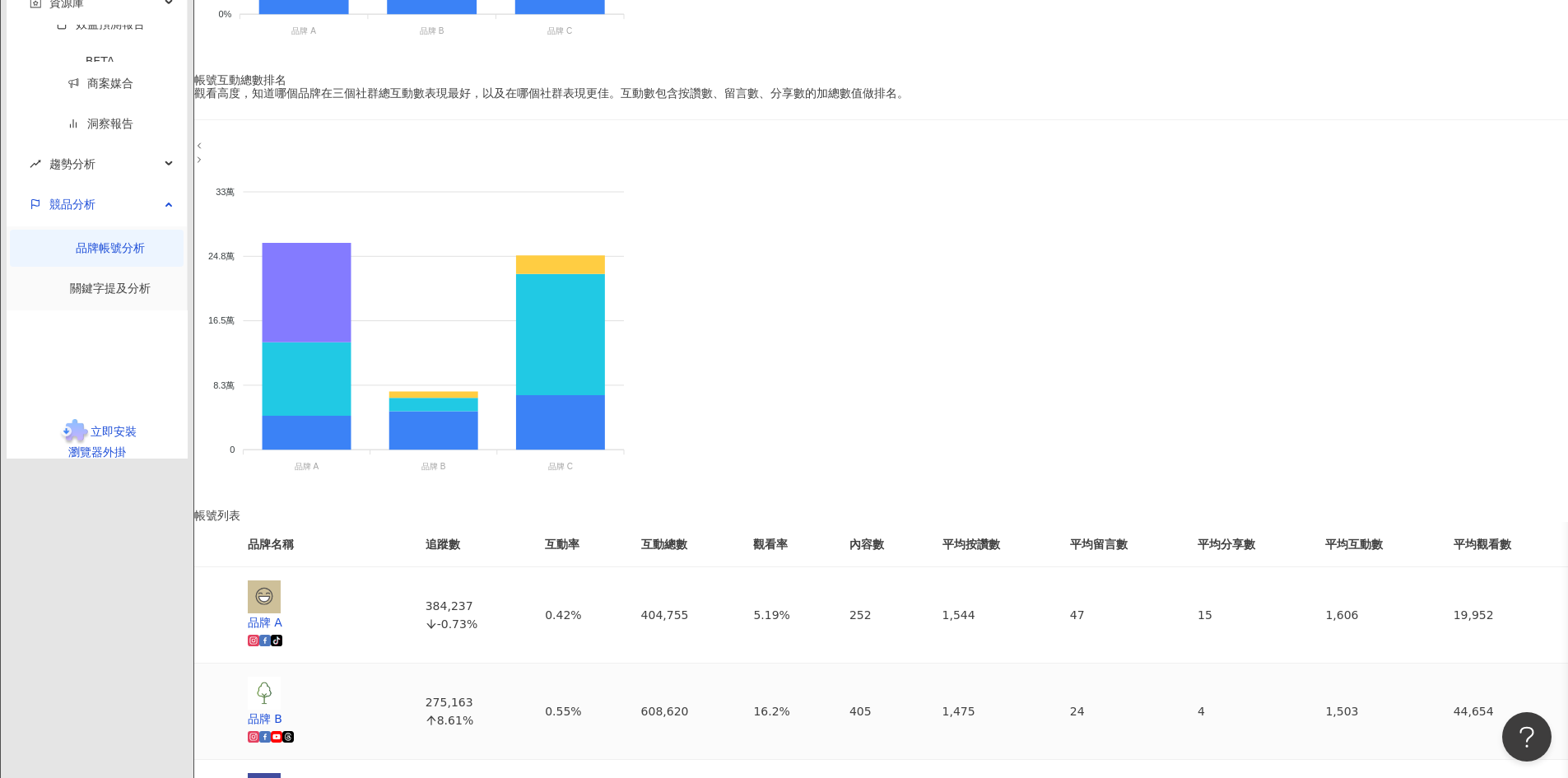
drag, startPoint x: 1103, startPoint y: 602, endPoint x: 1053, endPoint y: 303, distance: 303.2
click at [70, 295] on link "關鍵字提及分析" at bounding box center [110, 288] width 81 height 13
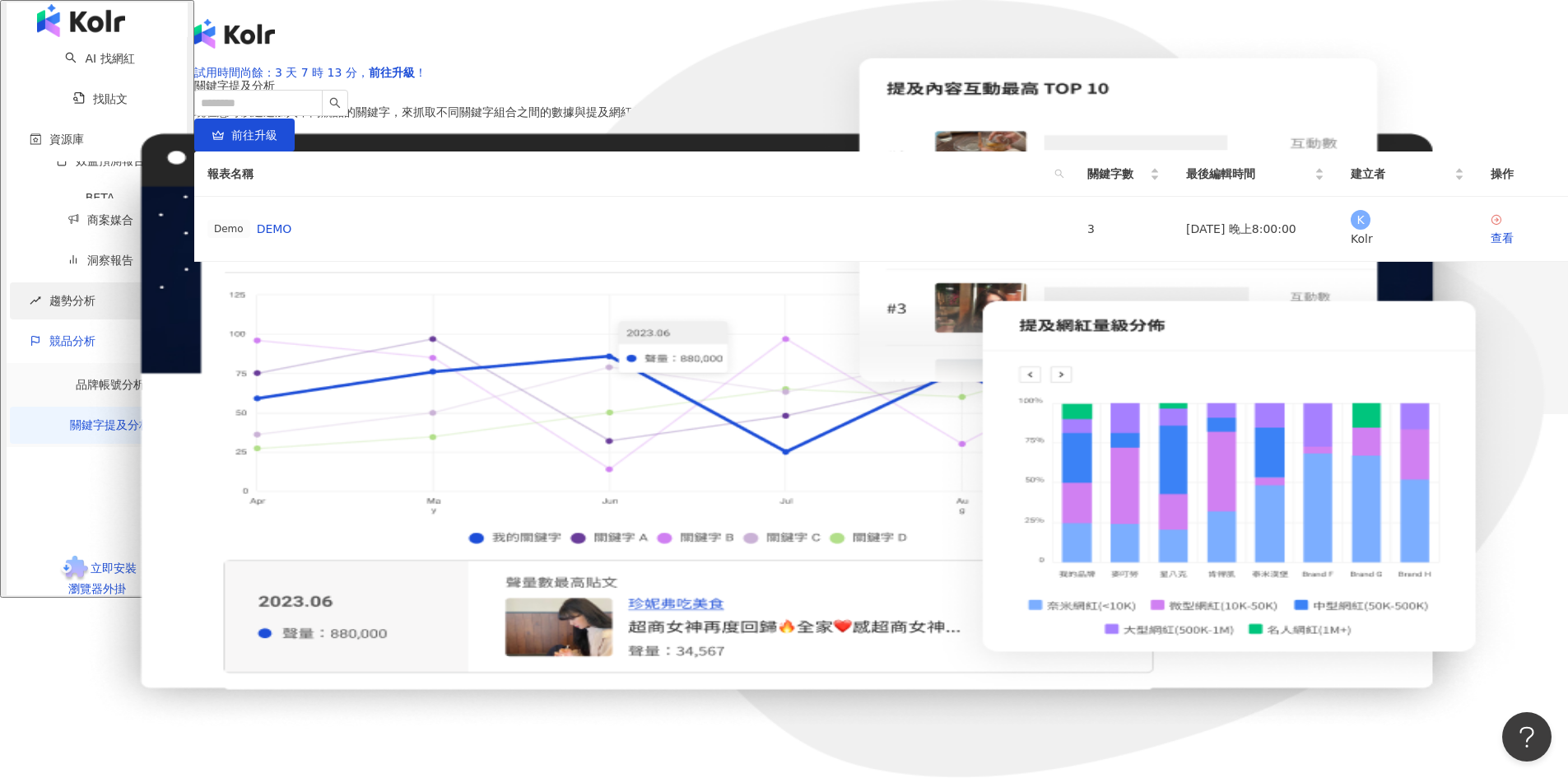
click at [119, 312] on div "趨勢分析" at bounding box center [97, 301] width 174 height 37
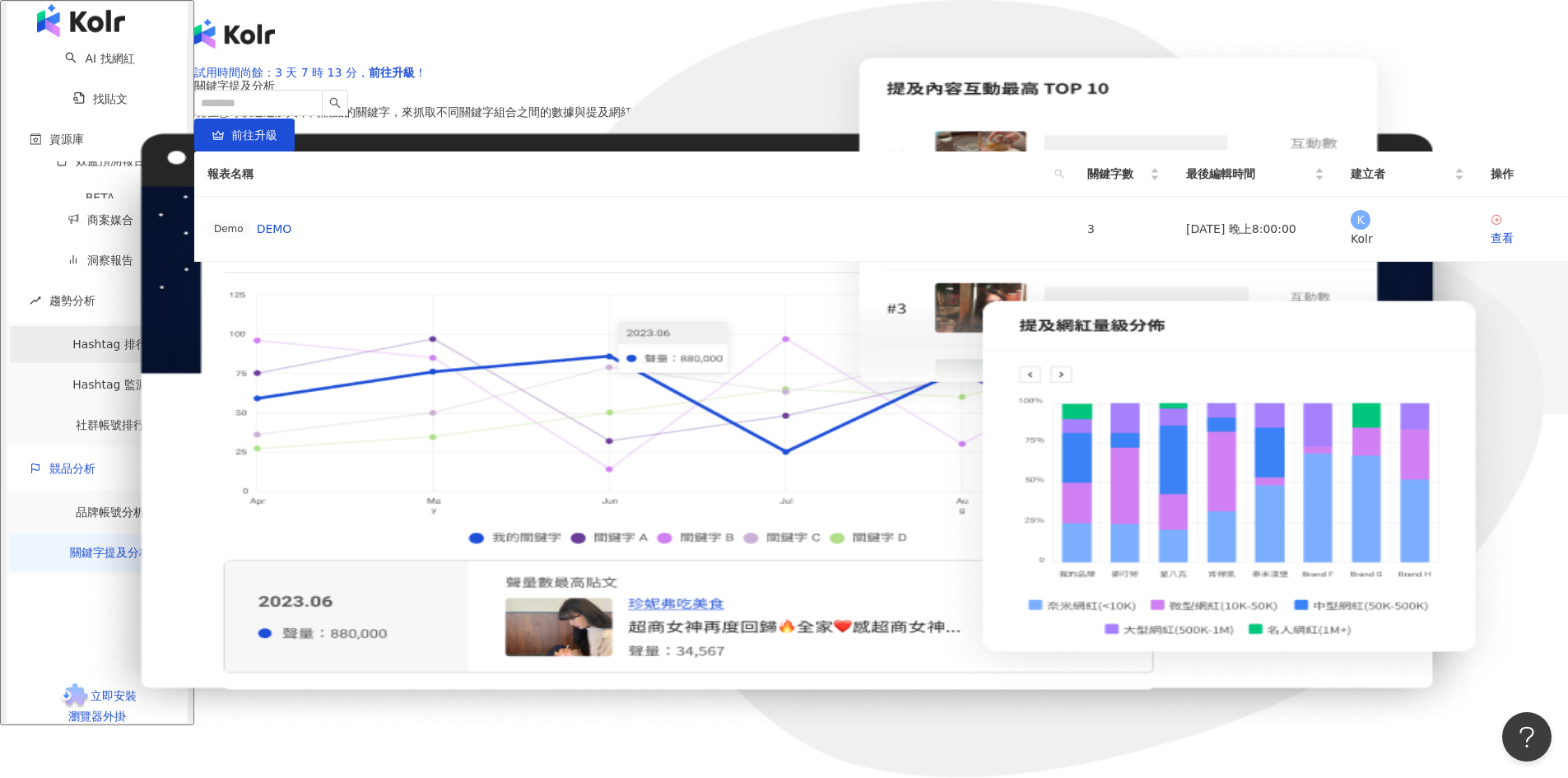
click at [127, 351] on link "Hashtag 排行" at bounding box center [110, 344] width 75 height 13
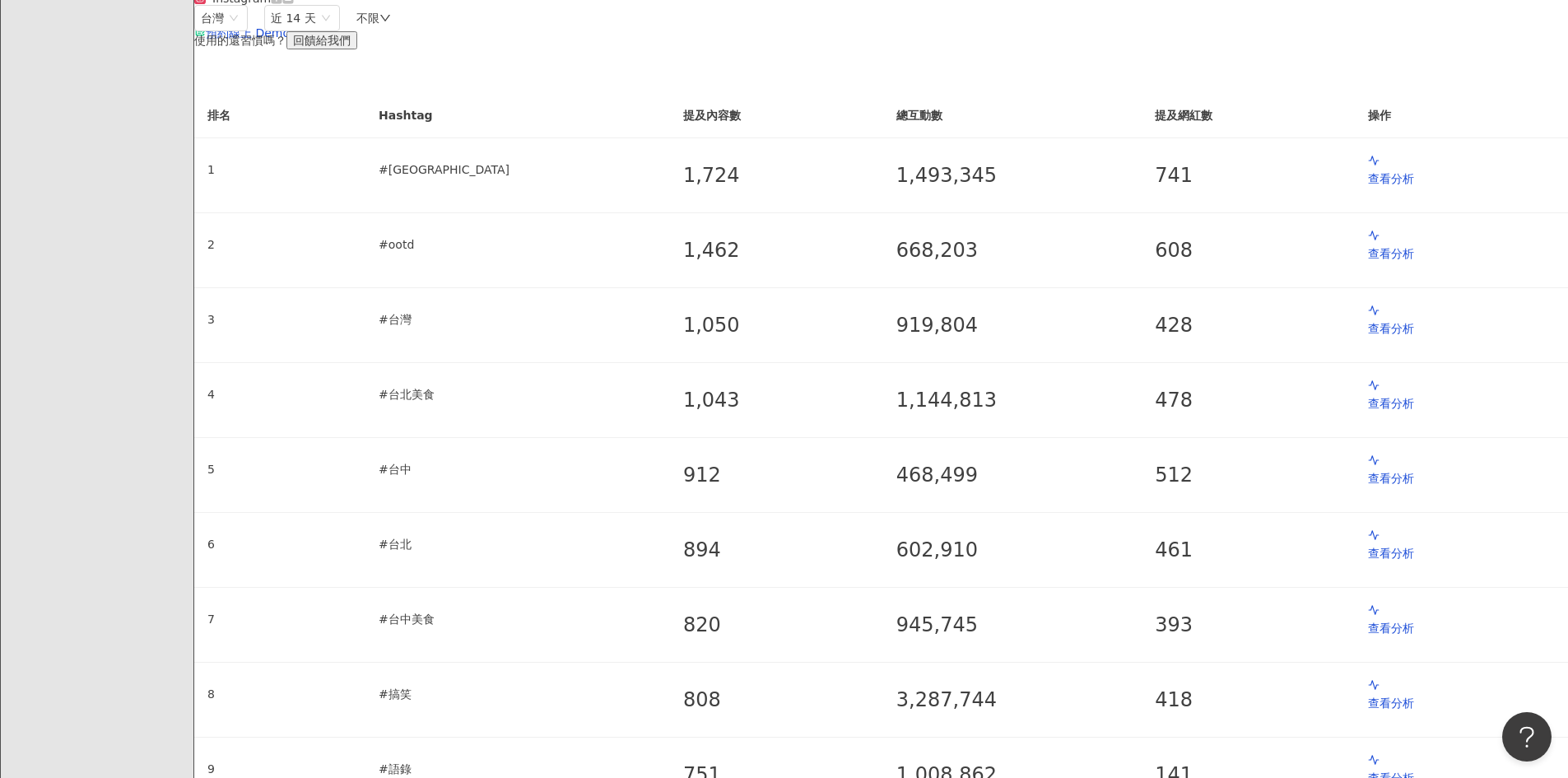
drag, startPoint x: 347, startPoint y: 501, endPoint x: 360, endPoint y: 306, distance: 195.4
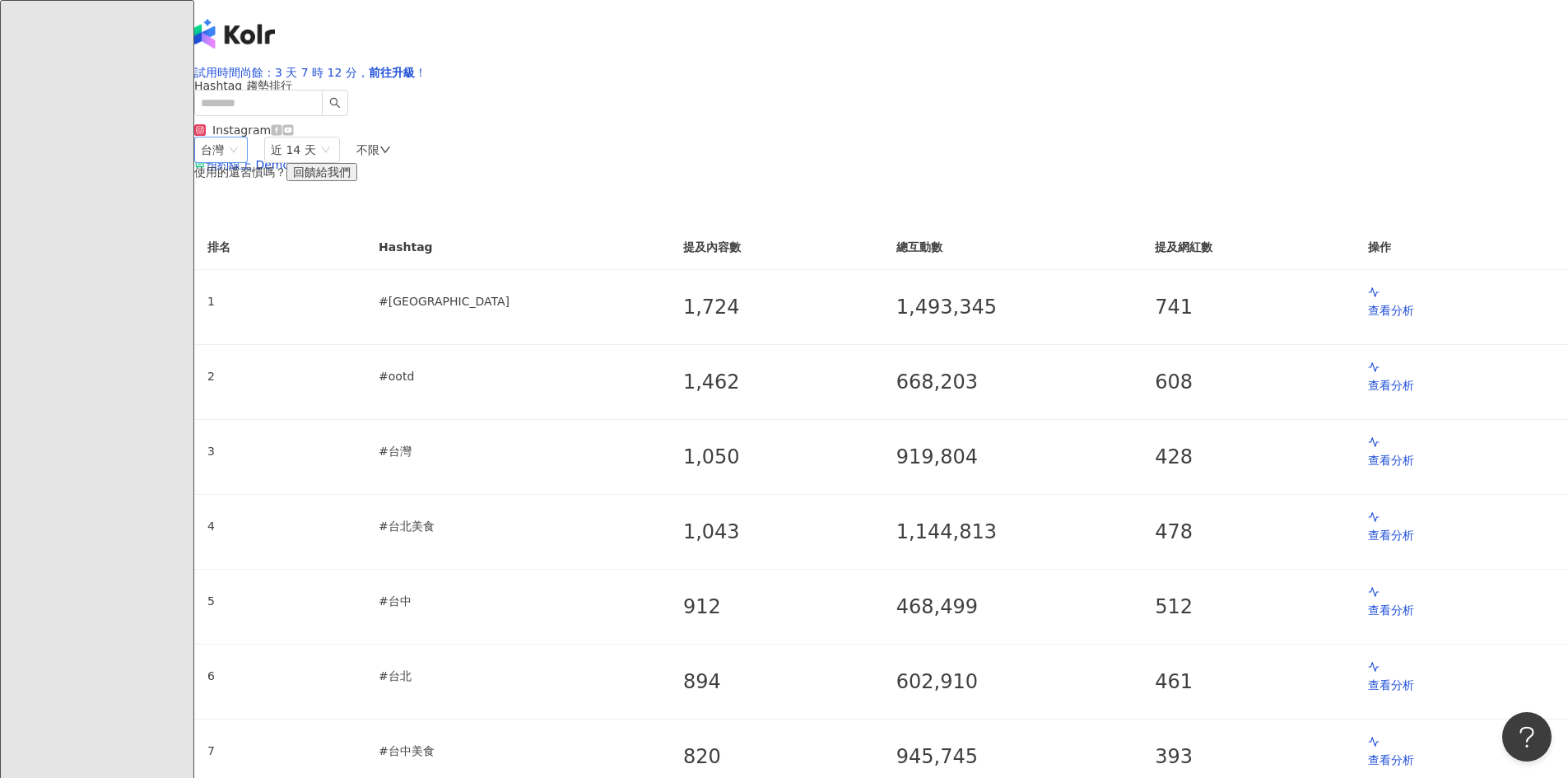
click at [241, 162] on span "台灣" at bounding box center [221, 150] width 40 height 25
click at [391, 156] on div "不限" at bounding box center [373, 150] width 34 height 13
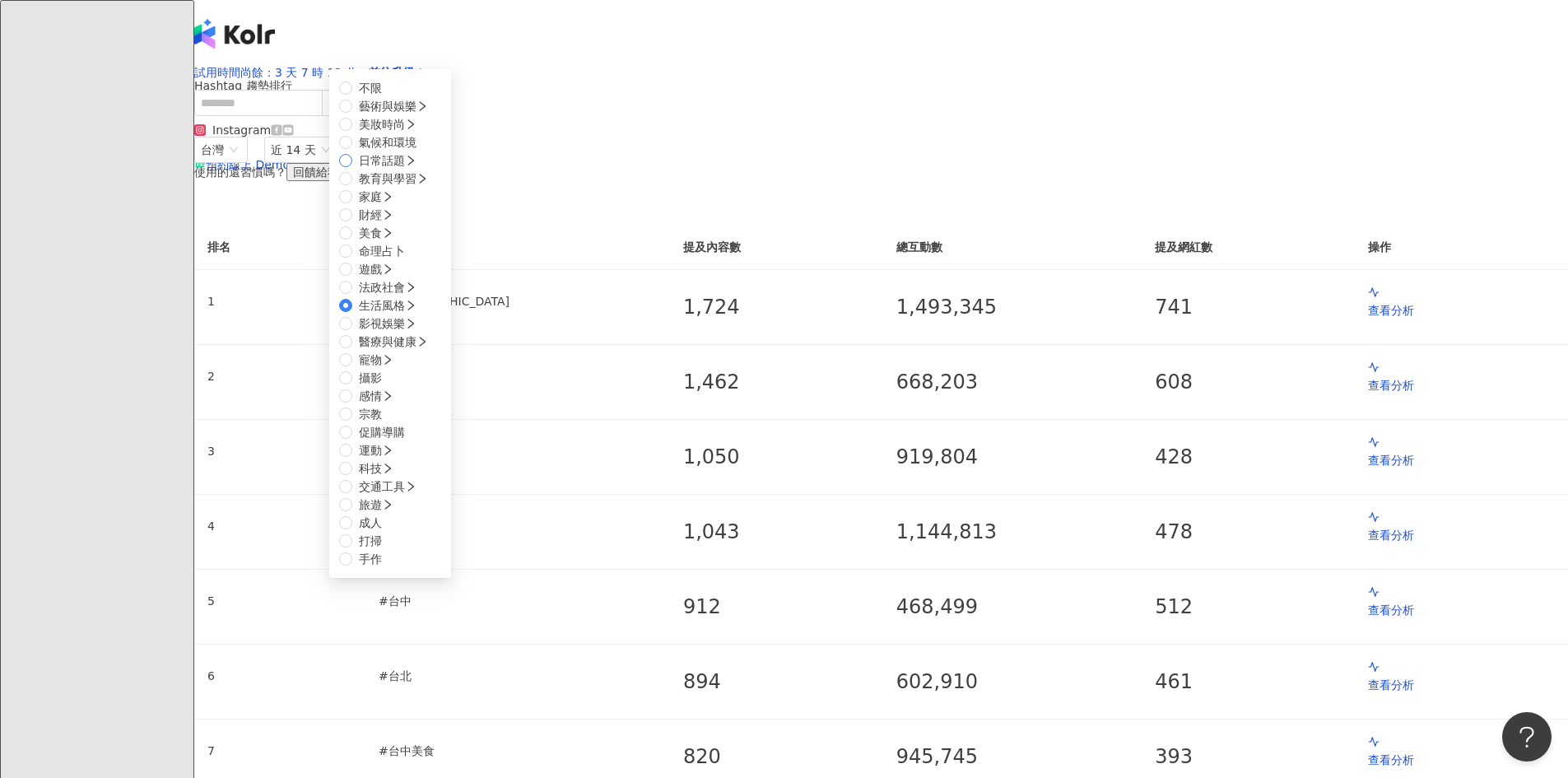
click at [423, 169] on span "日常話題" at bounding box center [388, 160] width 71 height 18
click at [389, 97] on span "不限" at bounding box center [370, 87] width 36 height 18
click at [423, 315] on label "生活風格" at bounding box center [381, 304] width 84 height 18
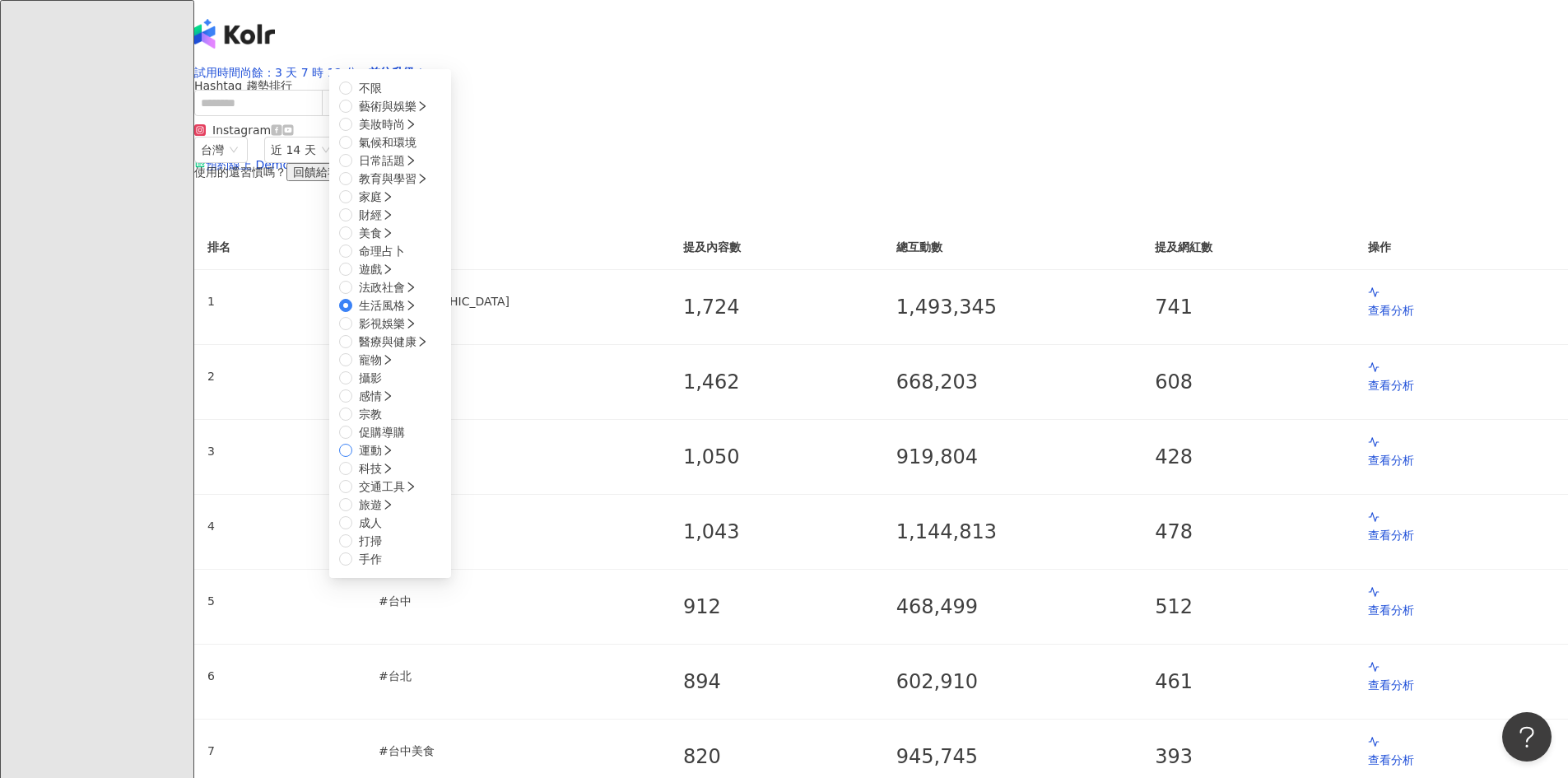
scroll to position [556, 0]
click at [411, 423] on span "促購導購" at bounding box center [382, 432] width 60 height 18
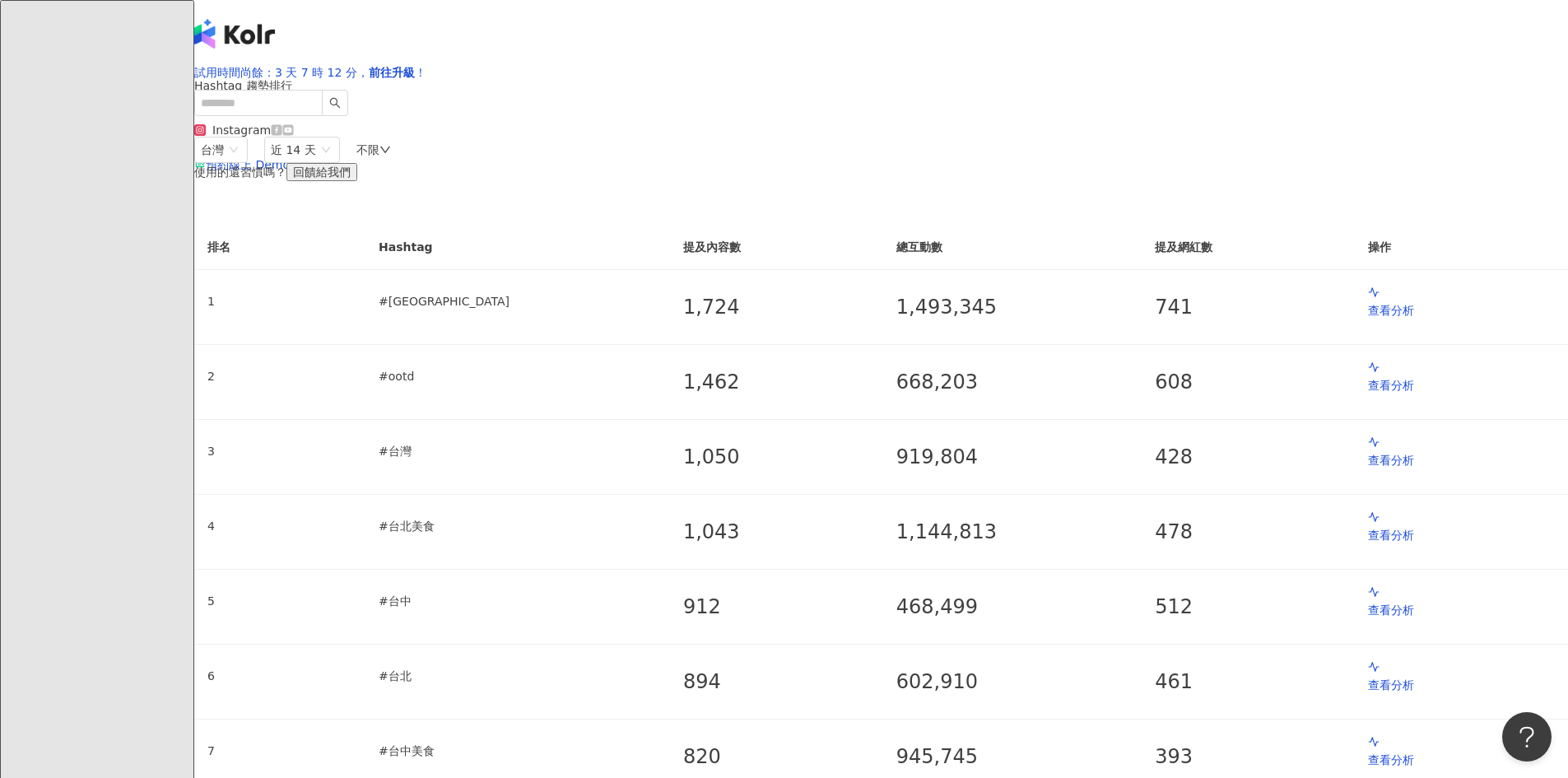
click at [391, 156] on div "不限" at bounding box center [373, 150] width 34 height 13
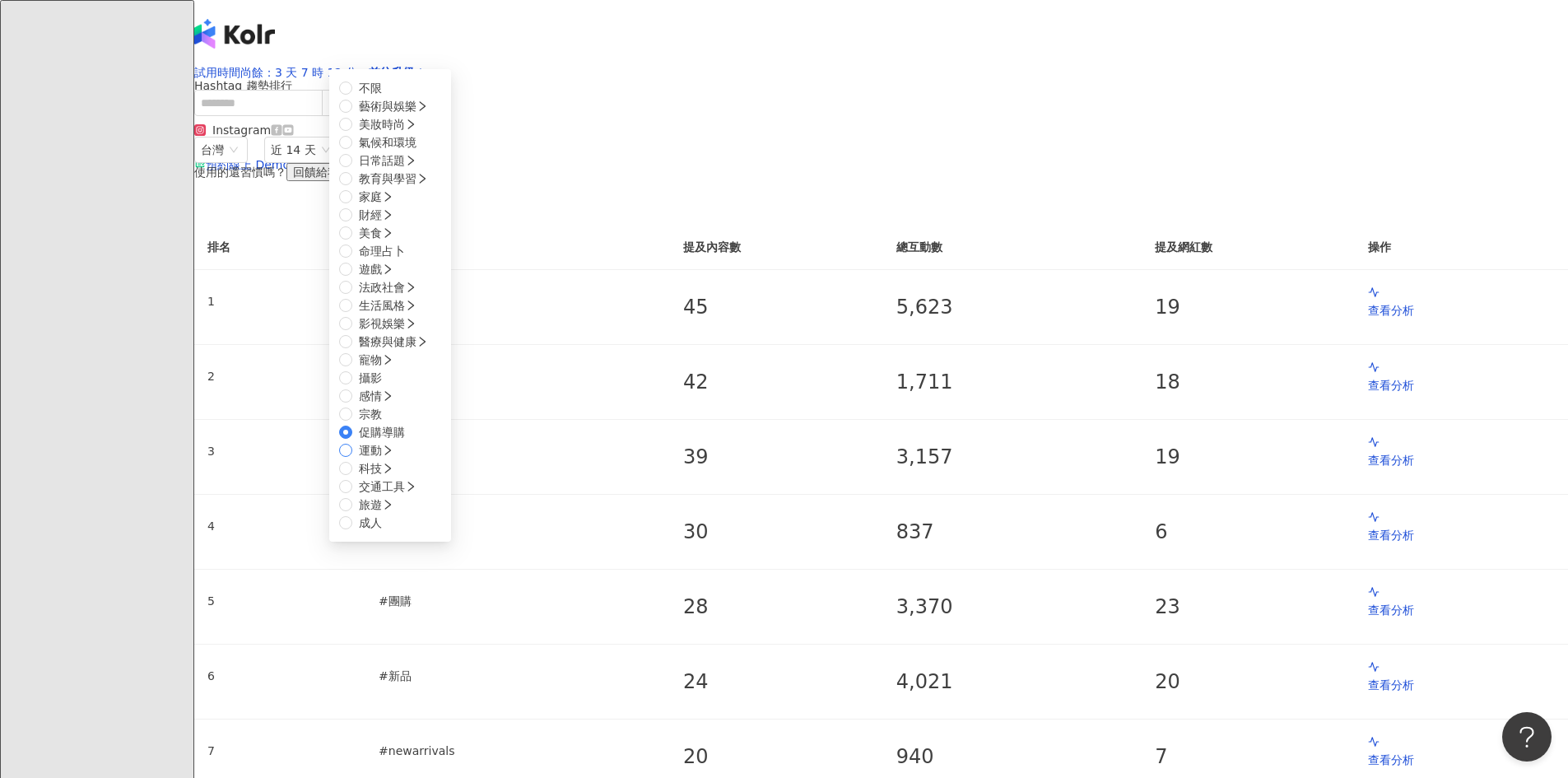
scroll to position [439, 0]
click at [405, 439] on span "促購導購" at bounding box center [382, 432] width 47 height 13
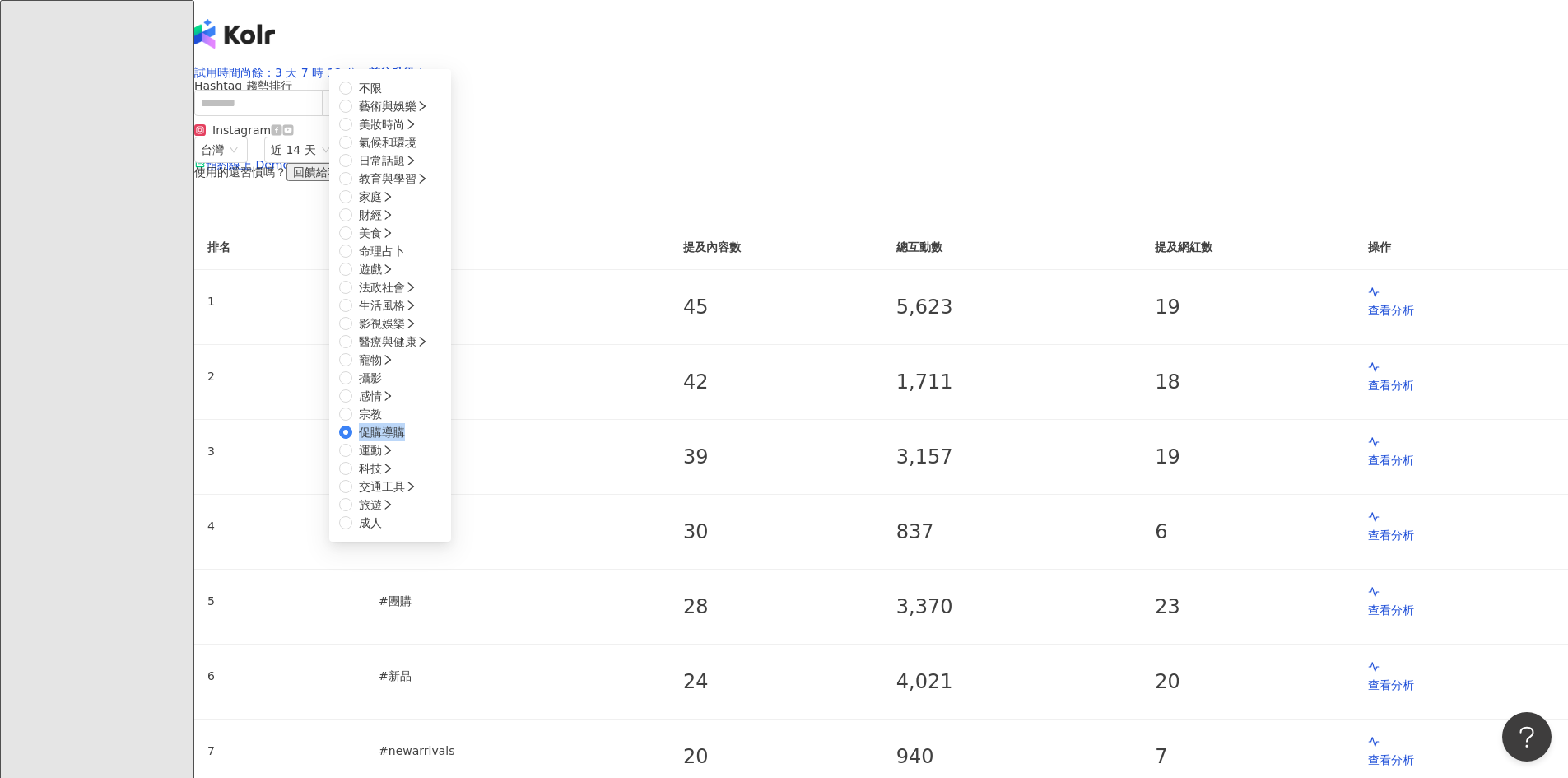
click at [849, 137] on div "Hashtag 趨勢排行 最後更新日期 ： 2025/10/2 Instagram" at bounding box center [881, 108] width 1374 height 58
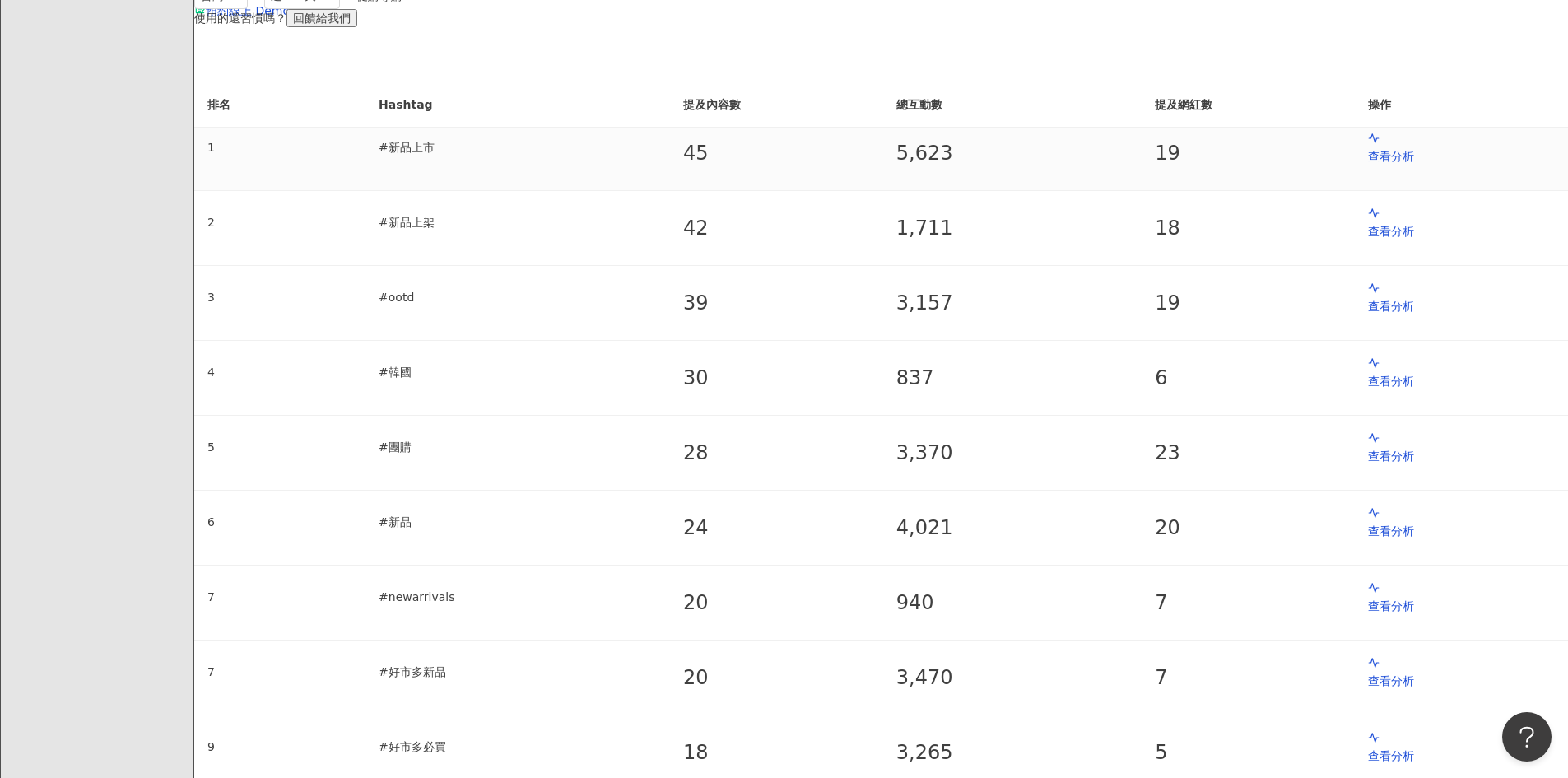
scroll to position [220, 0]
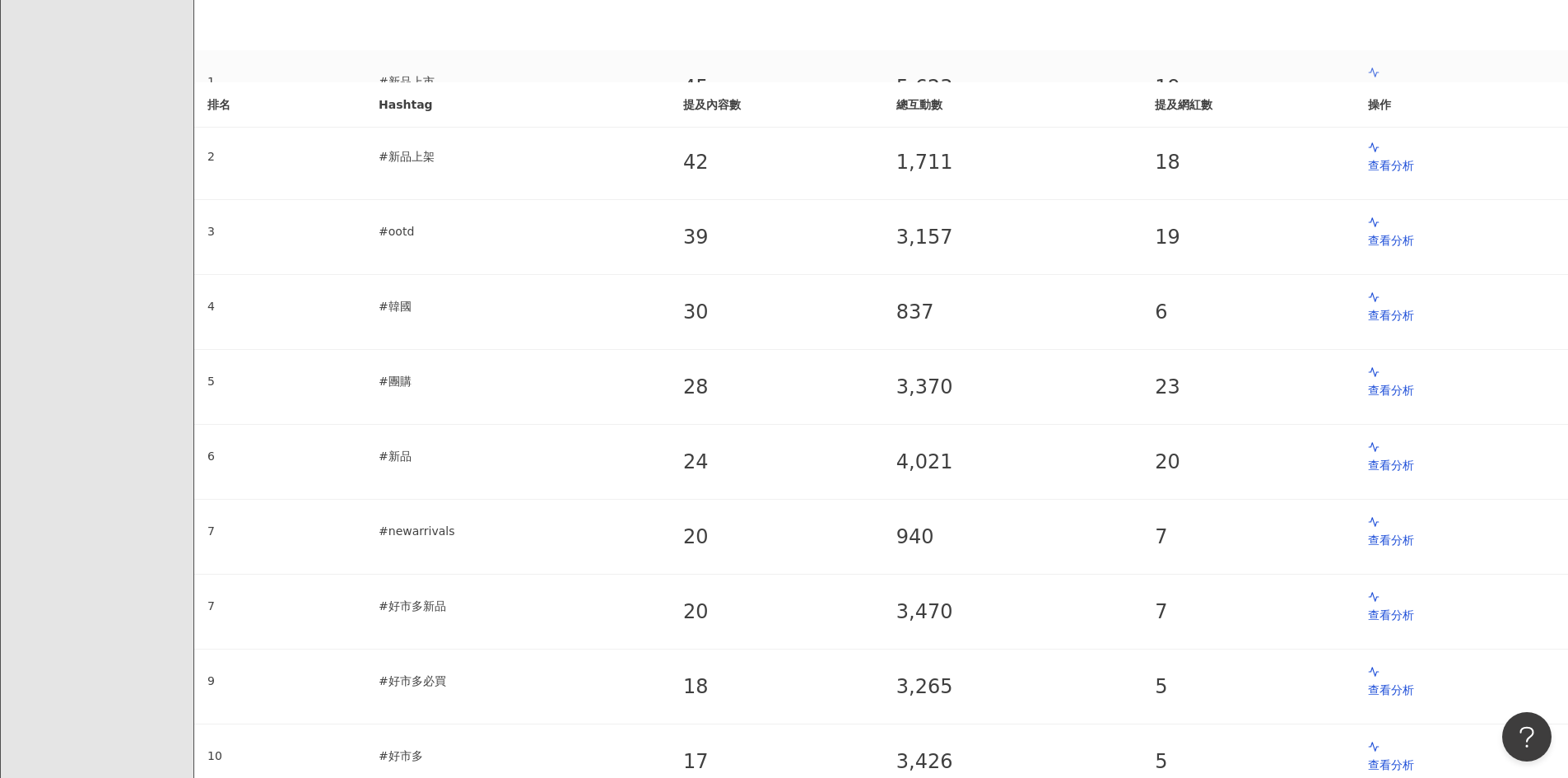
click at [1368, 100] on p "查看分析" at bounding box center [1461, 90] width 187 height 18
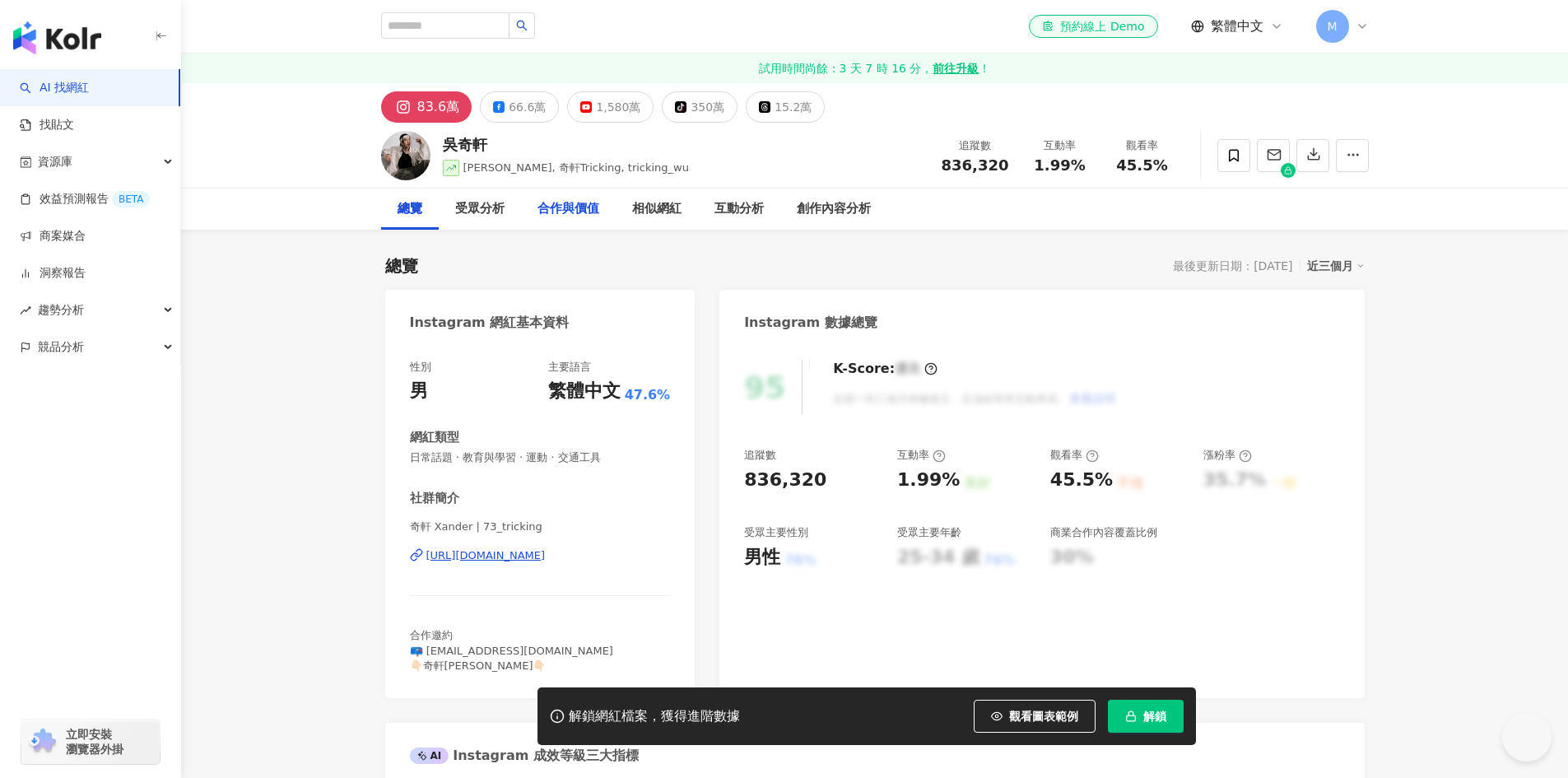
click at [572, 214] on div "合作與價值" at bounding box center [569, 208] width 61 height 20
click at [1121, 718] on button "解鎖" at bounding box center [1146, 716] width 75 height 33
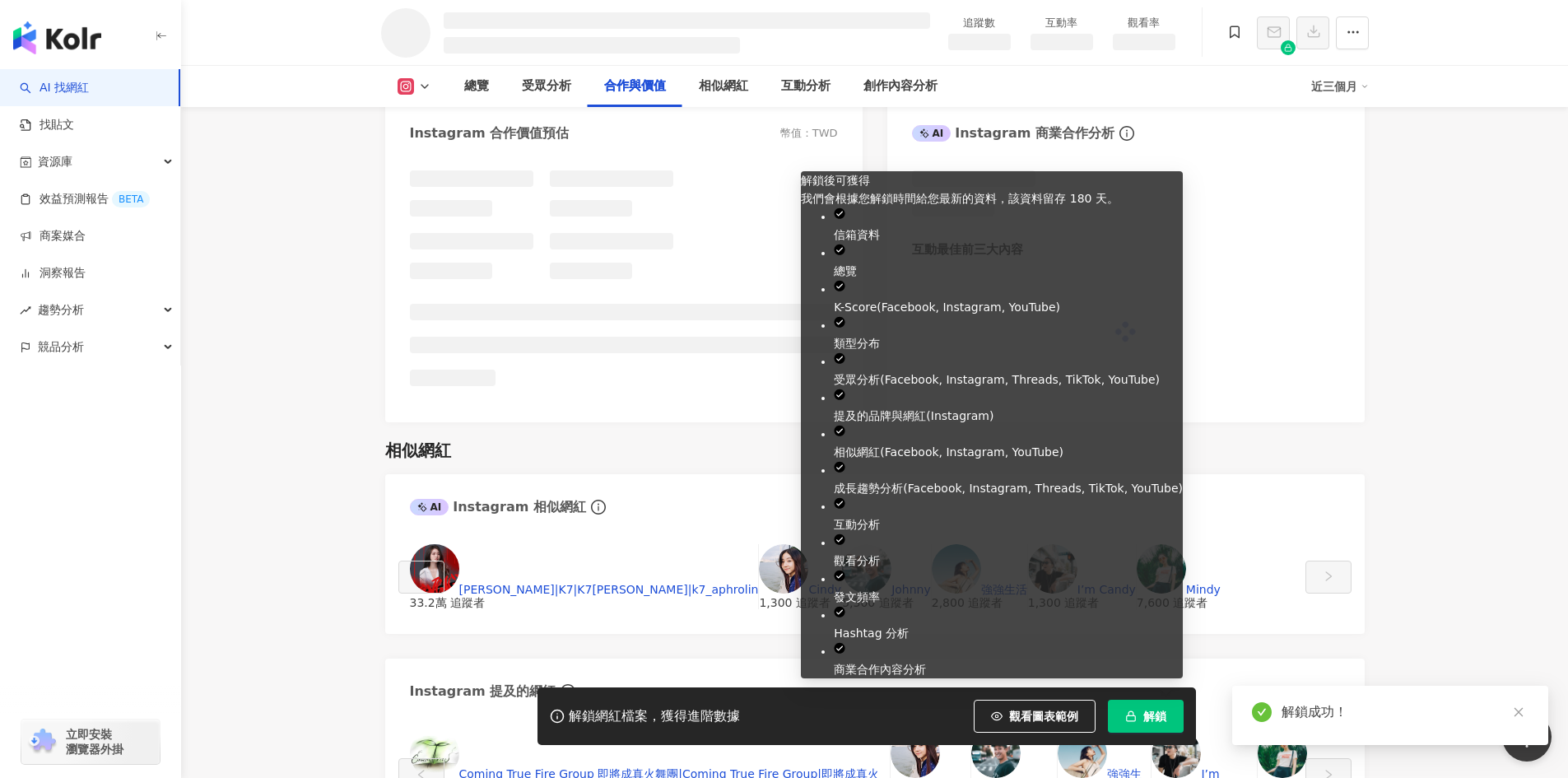
scroll to position [1938, 0]
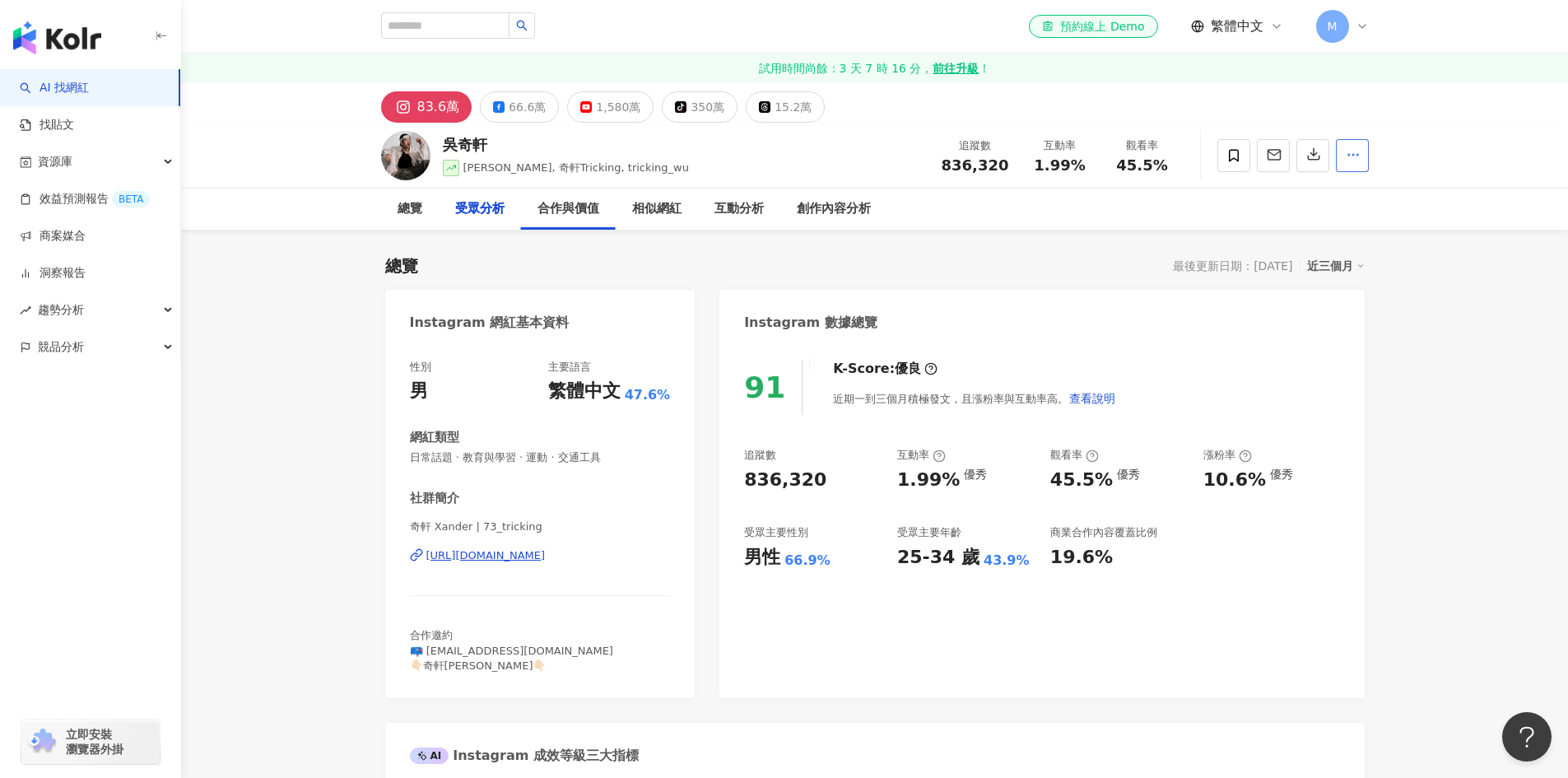
click at [1347, 166] on button "button" at bounding box center [1352, 155] width 33 height 33
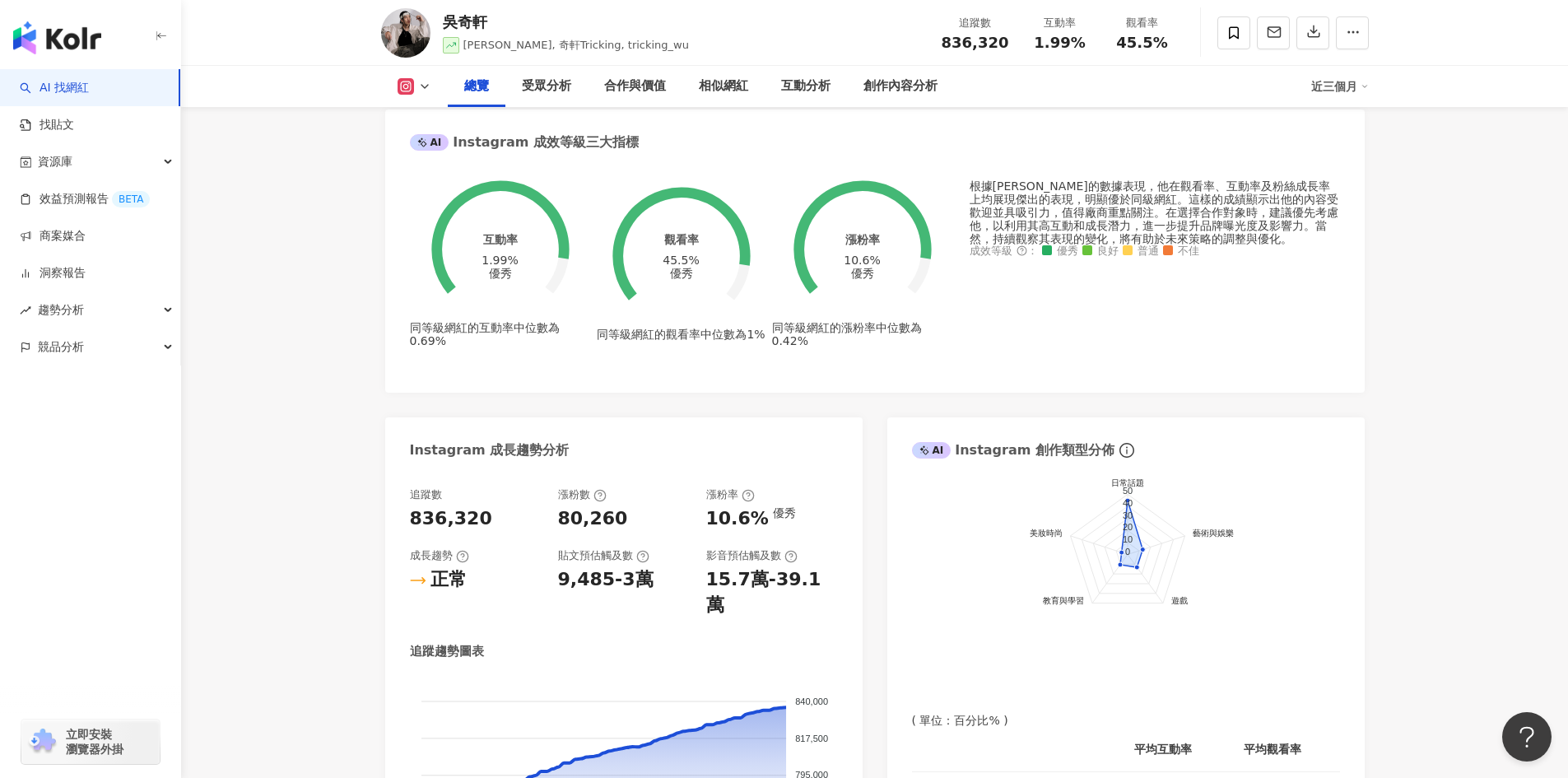
scroll to position [632, 0]
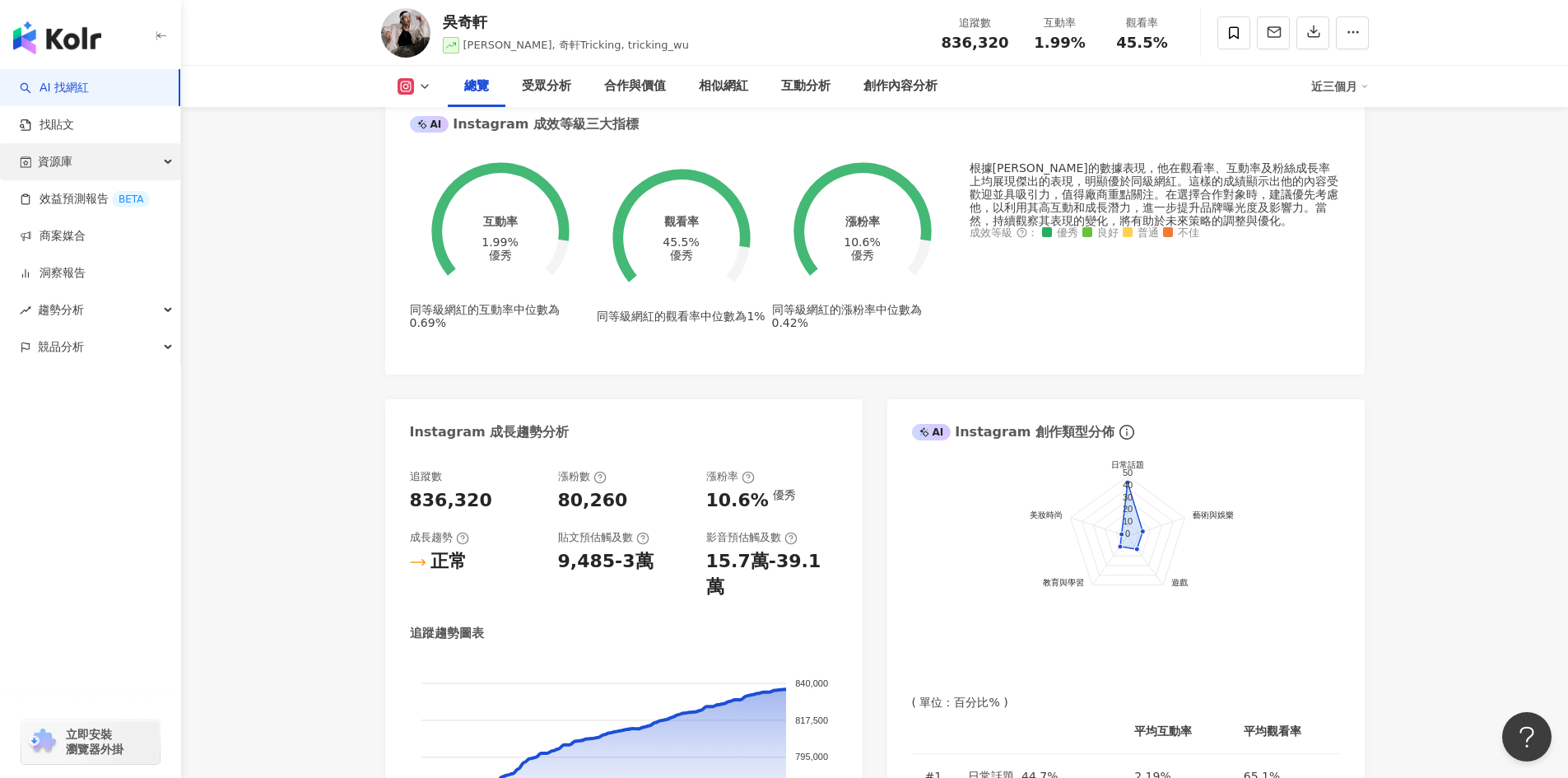
click at [139, 164] on div "資源庫" at bounding box center [90, 162] width 181 height 37
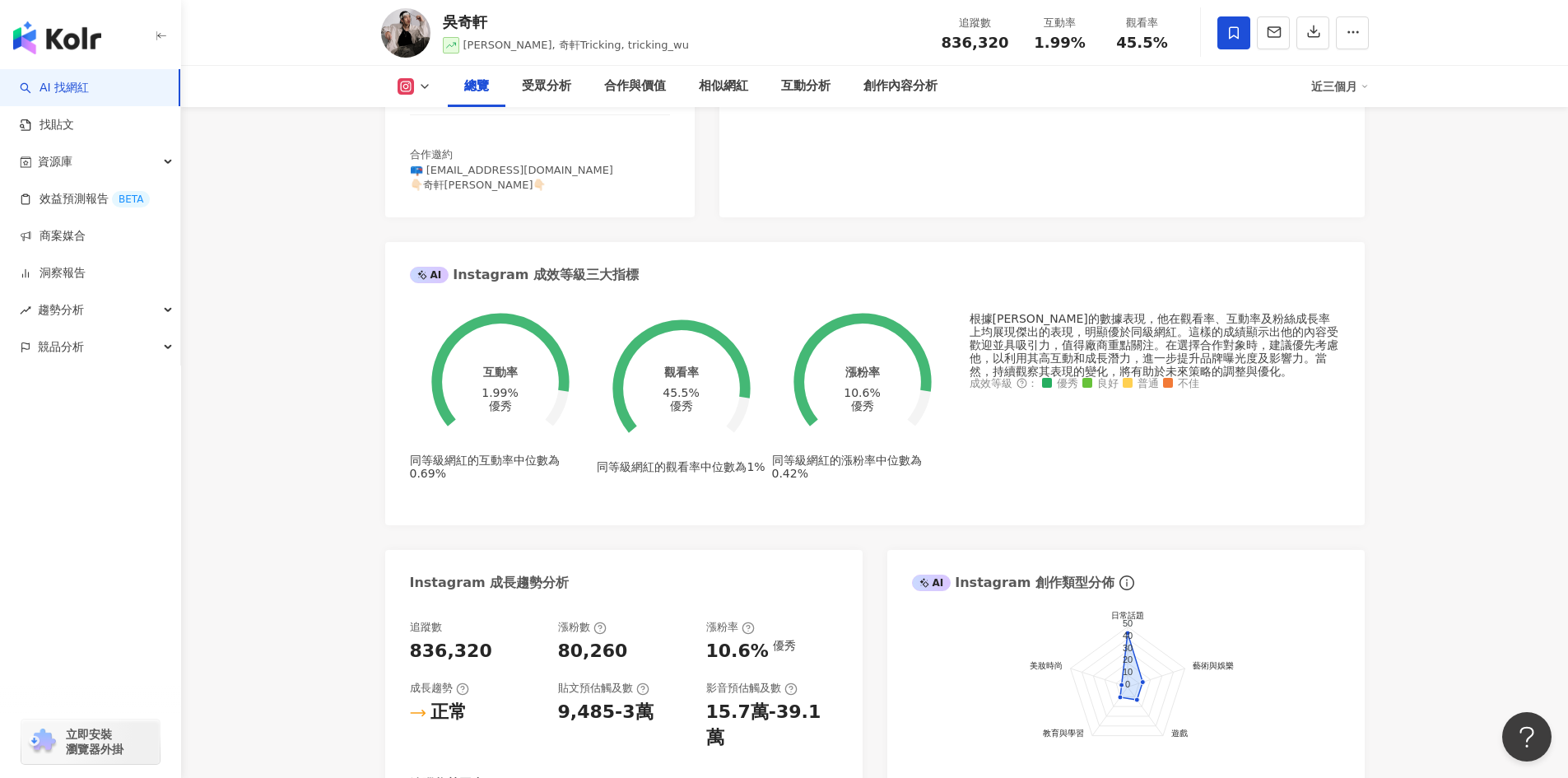
scroll to position [467, 0]
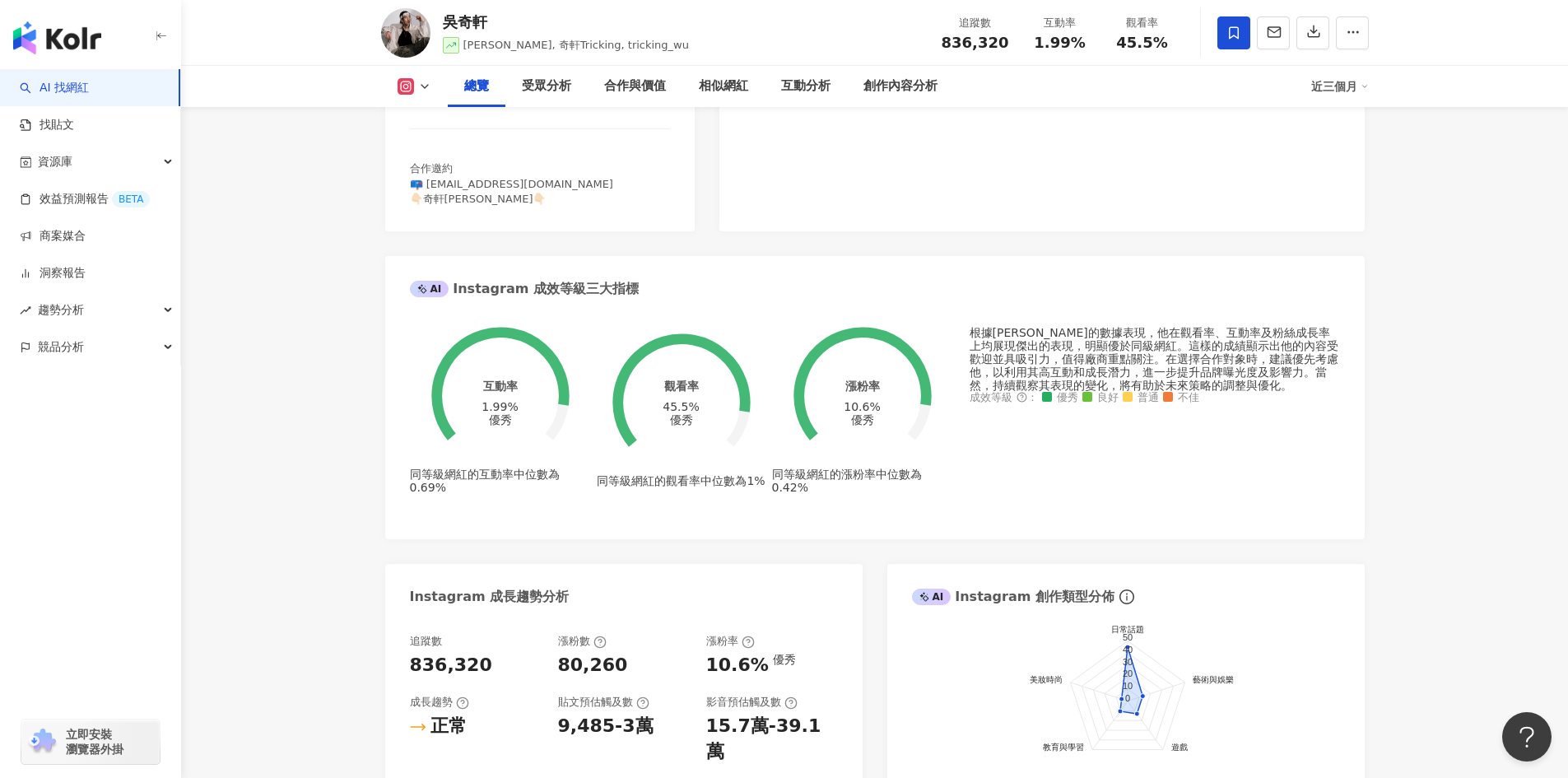
click at [1225, 33] on span at bounding box center [1233, 33] width 33 height 33
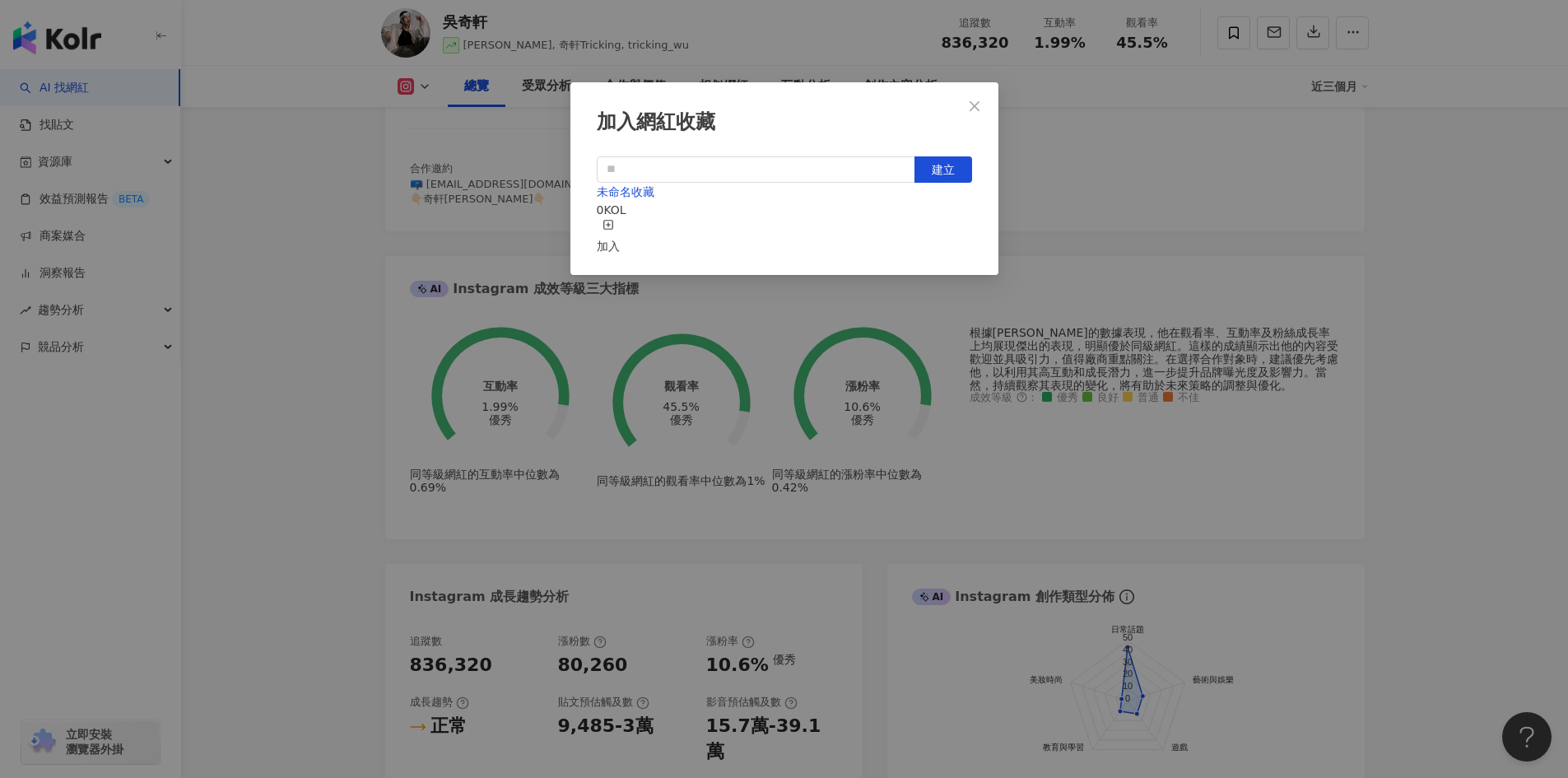
click at [620, 226] on div "加入" at bounding box center [608, 236] width 23 height 36
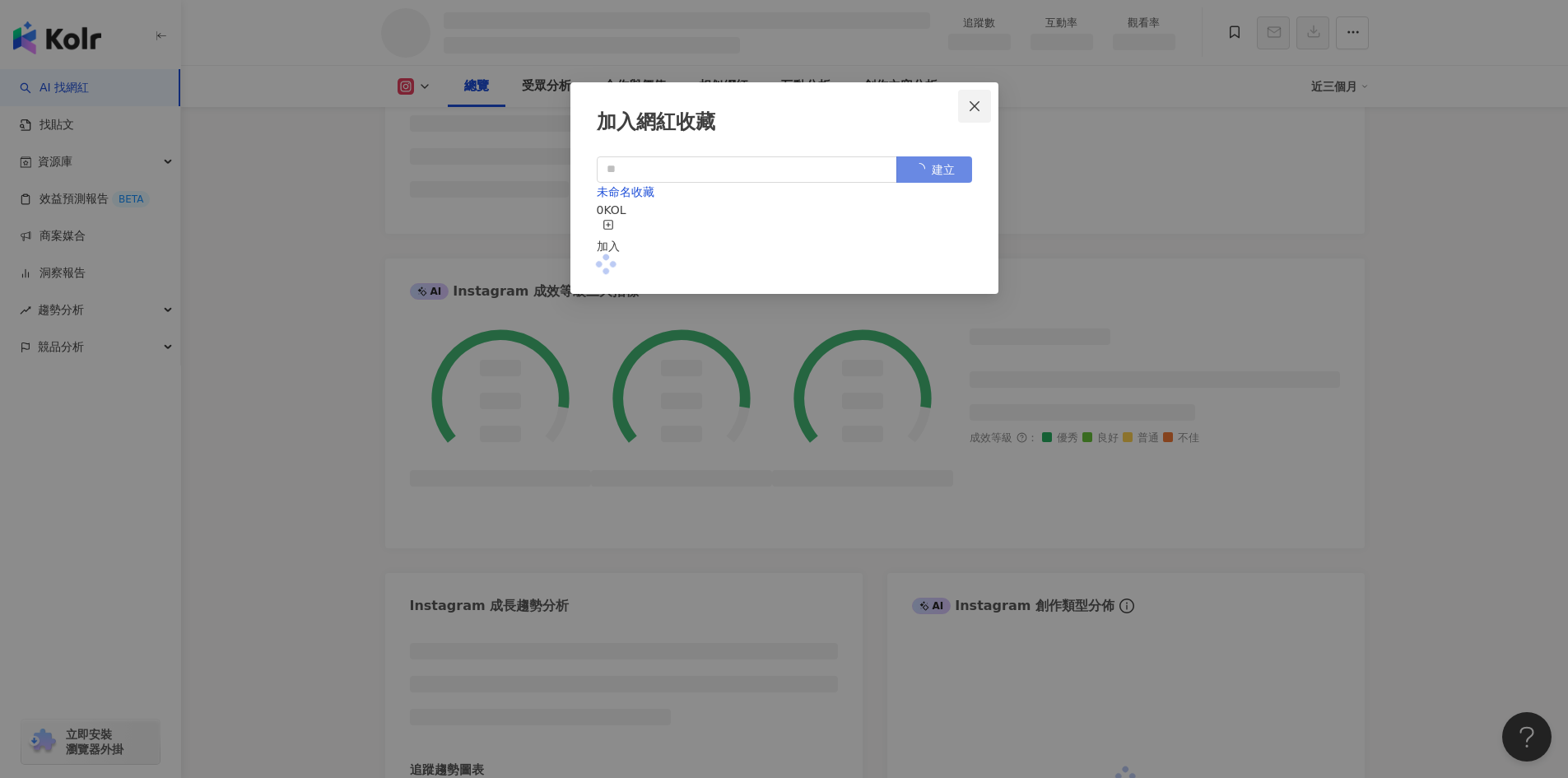
scroll to position [526, 0]
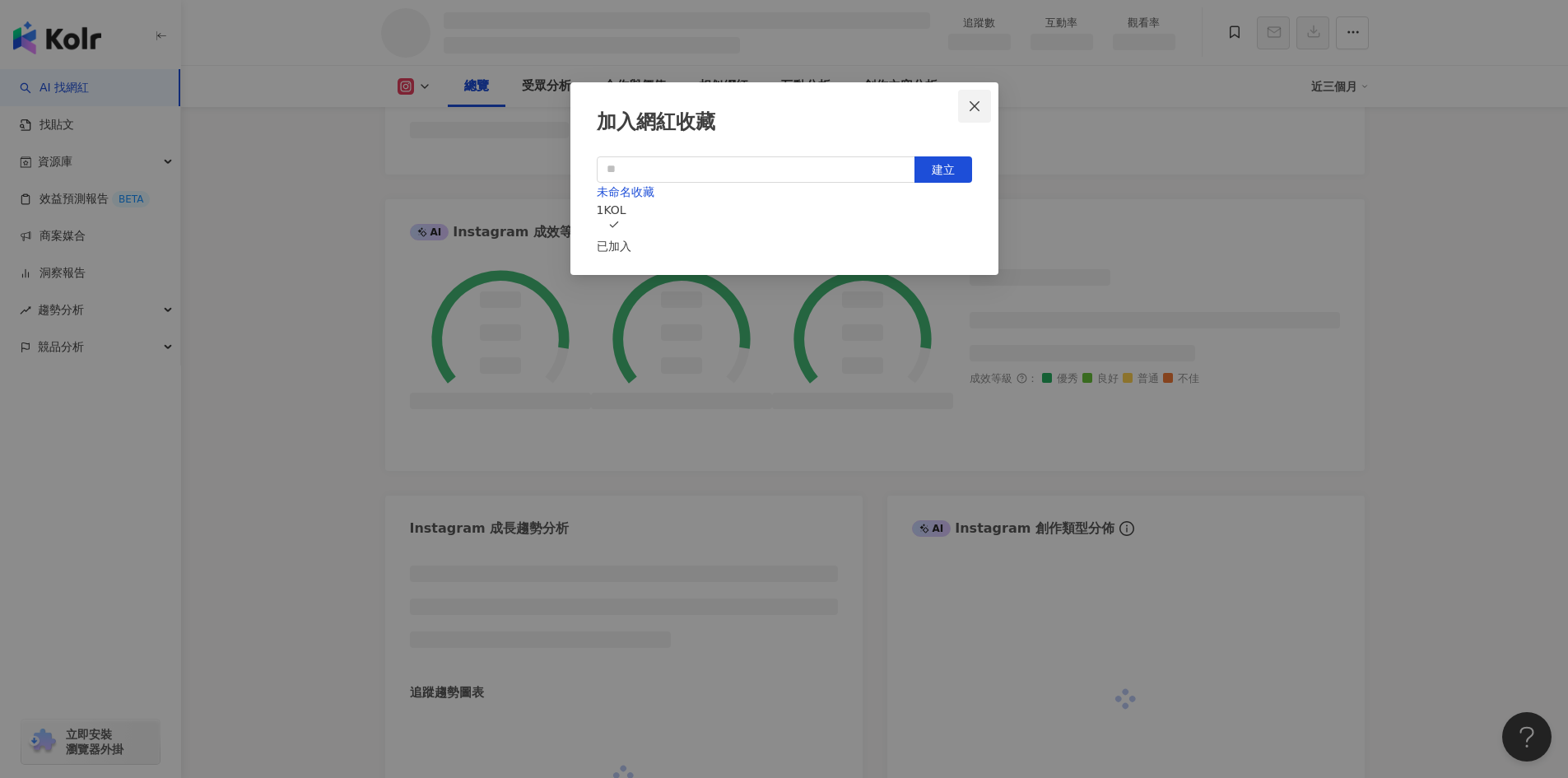
click at [974, 109] on icon "close" at bounding box center [974, 106] width 13 height 13
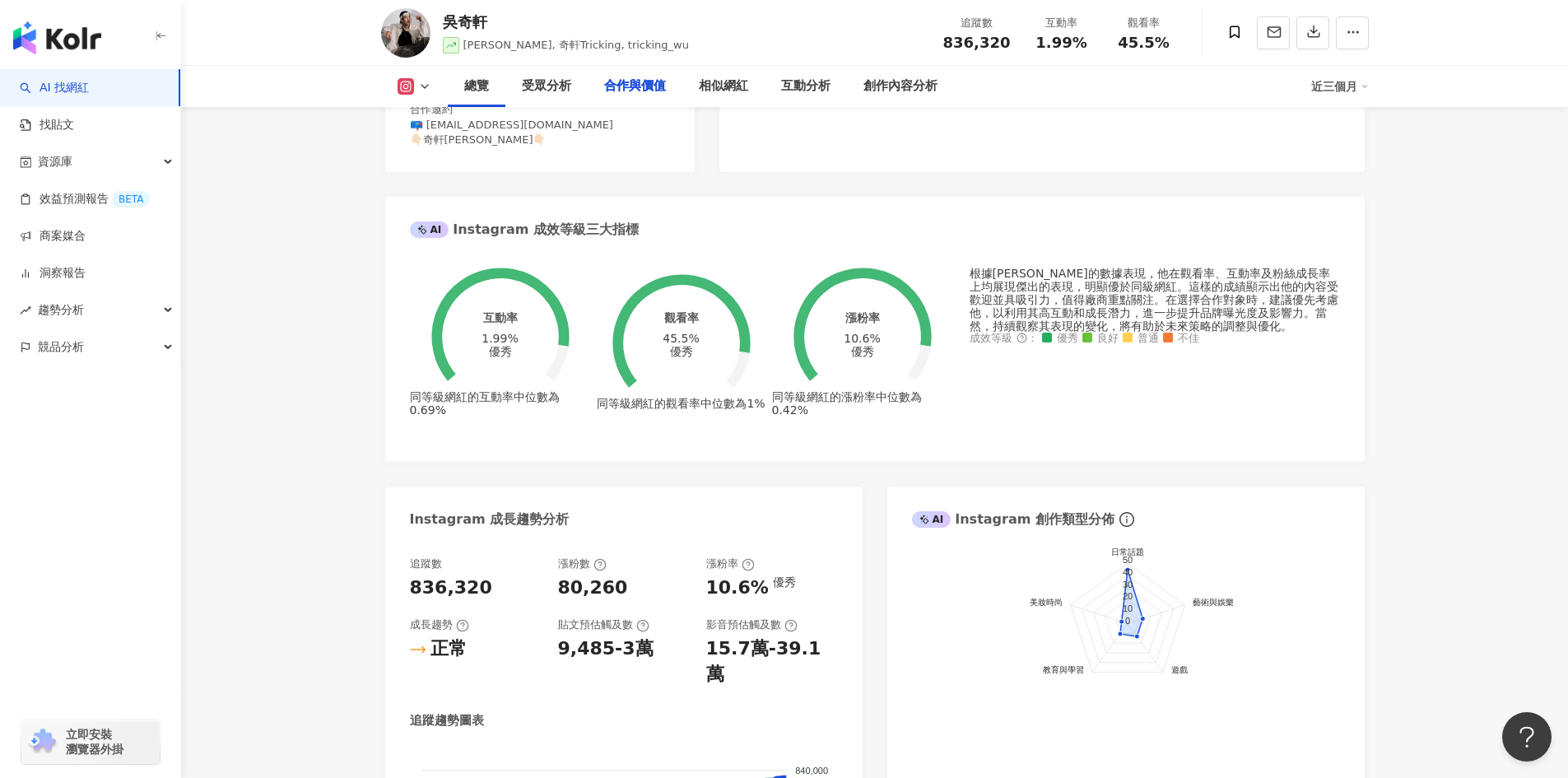
scroll to position [2226, 0]
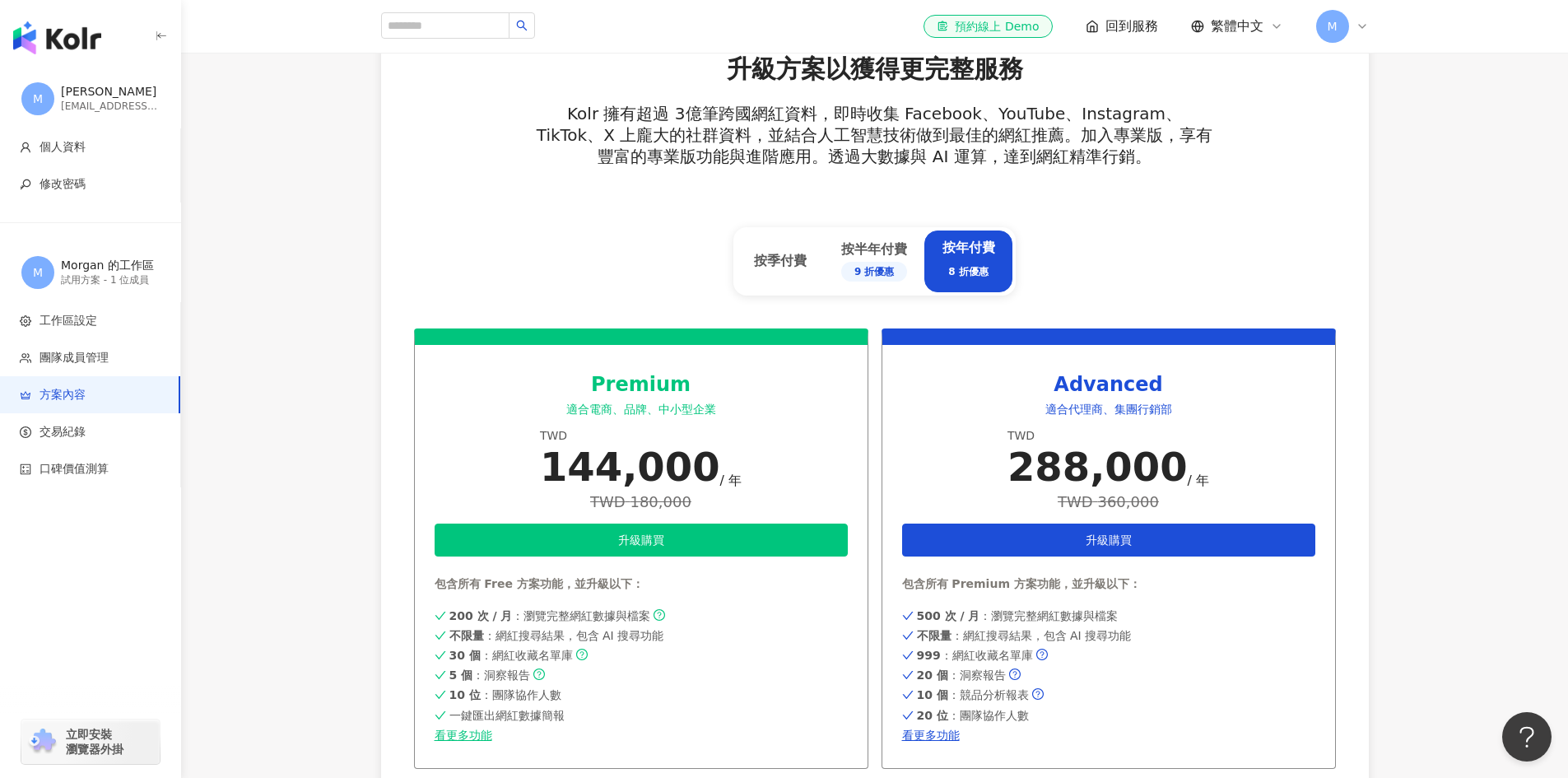
drag, startPoint x: 681, startPoint y: 263, endPoint x: 679, endPoint y: 103, distance: 160.0
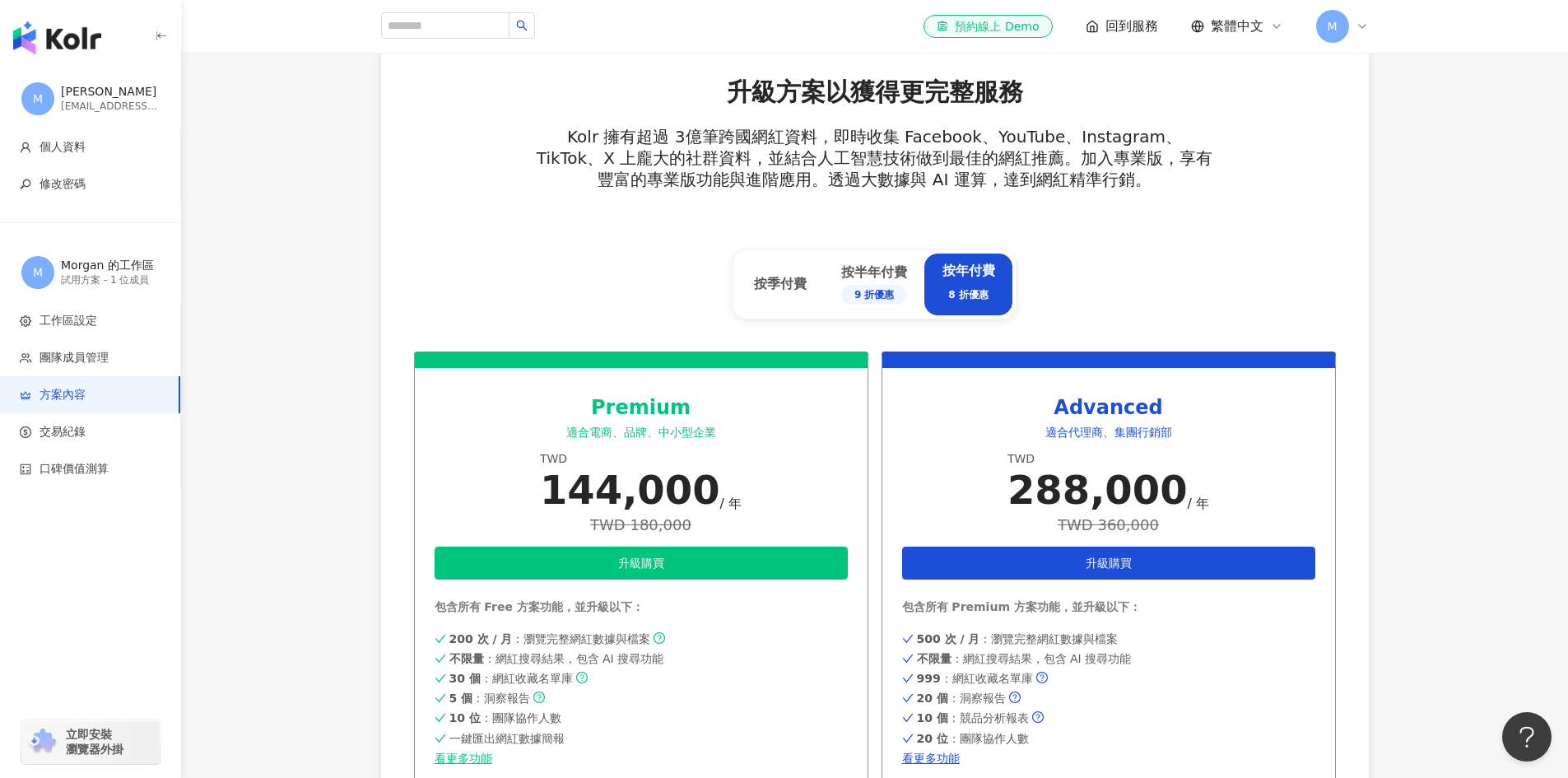
scroll to position [557, 0]
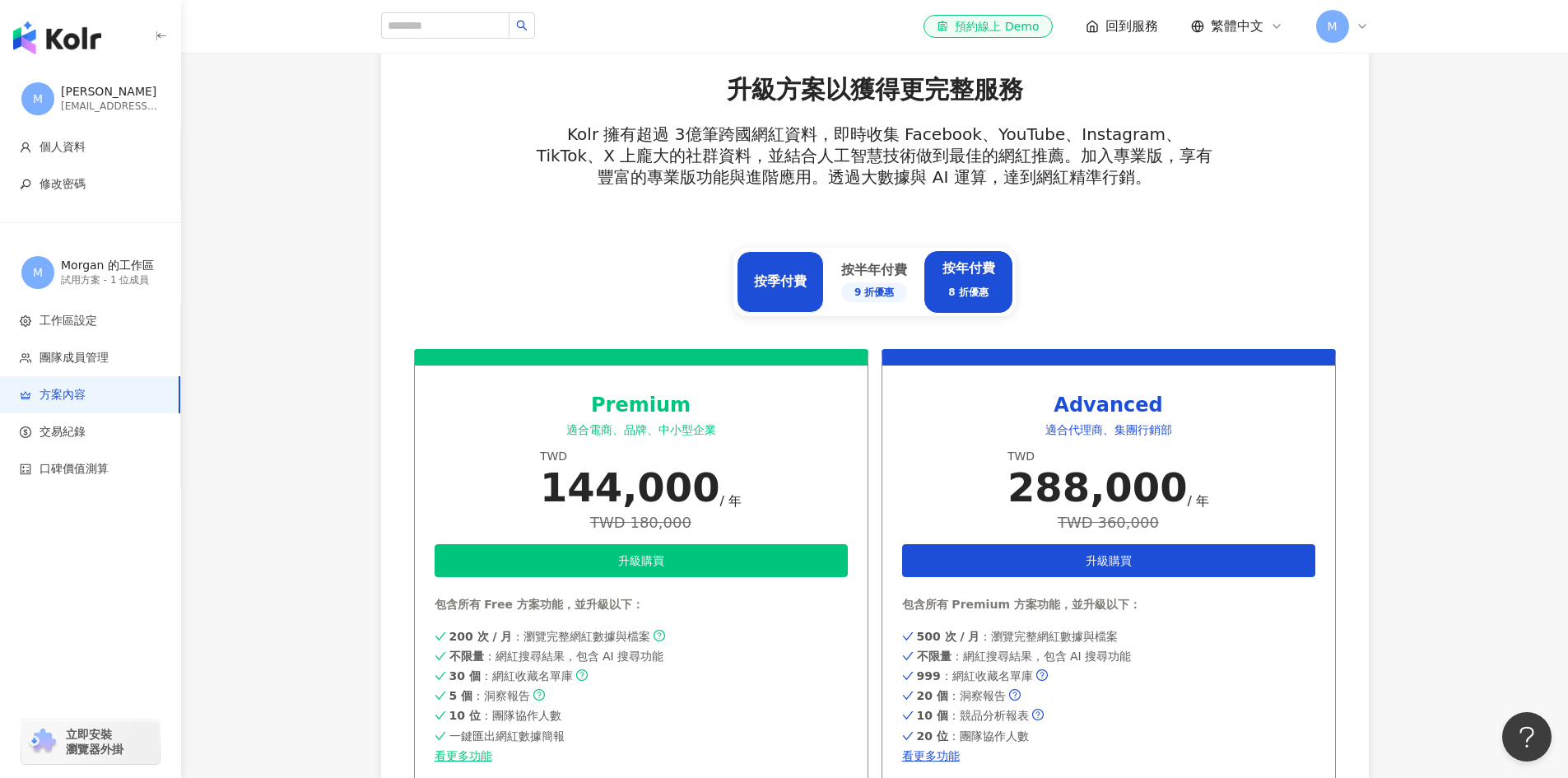
click at [805, 276] on div "按季付費" at bounding box center [780, 281] width 53 height 18
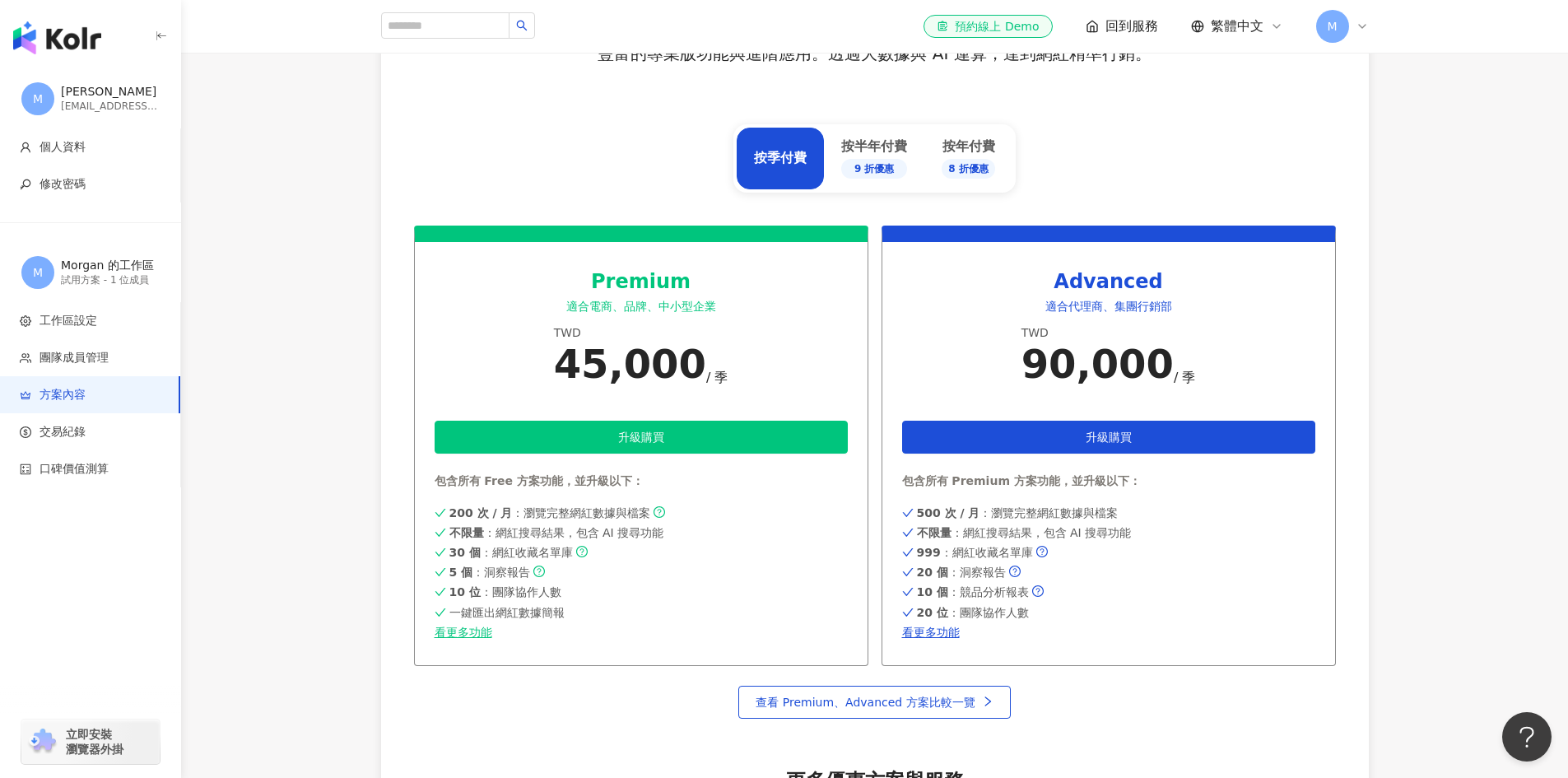
scroll to position [694, 0]
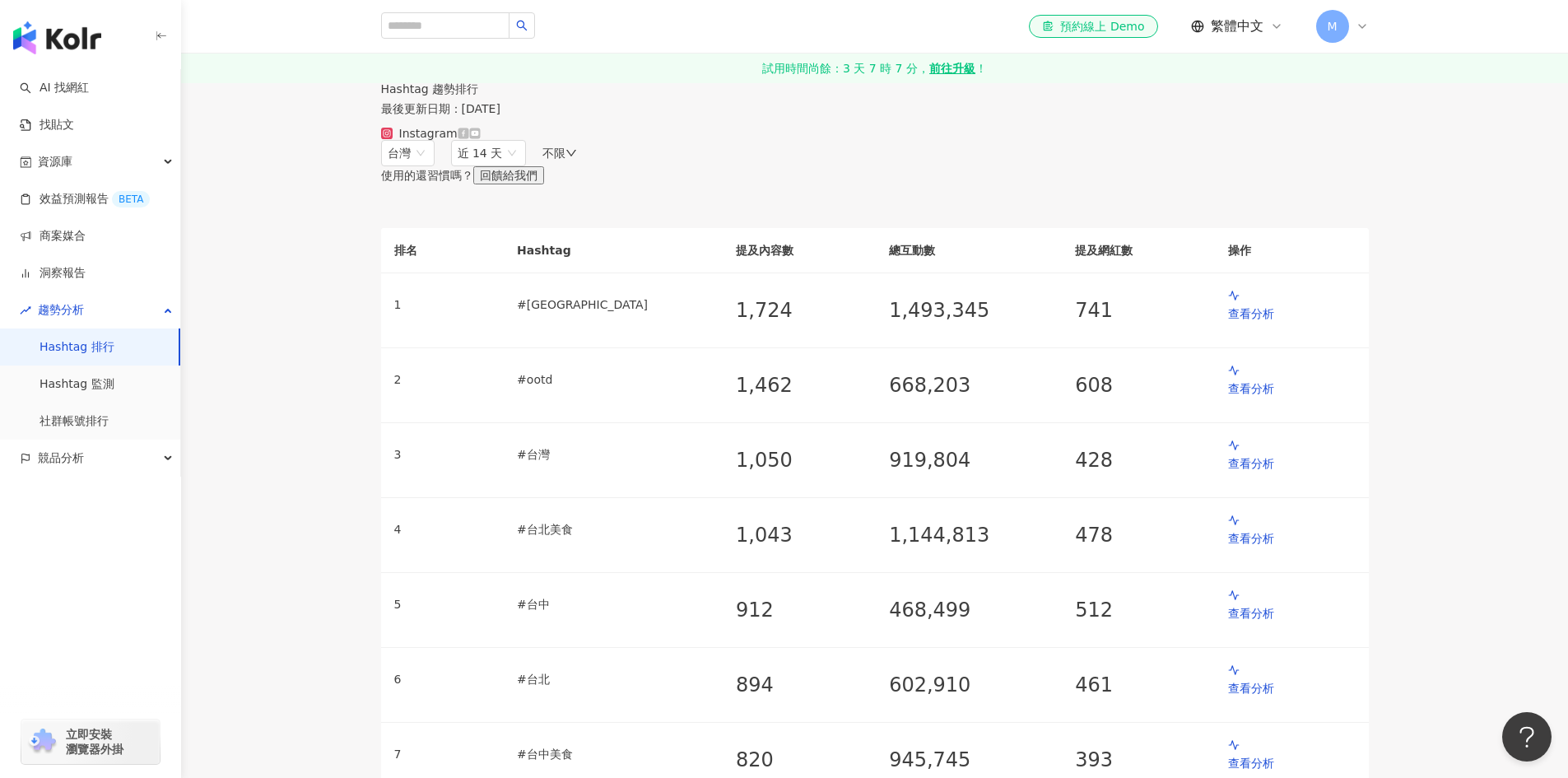
drag, startPoint x: 767, startPoint y: 249, endPoint x: 753, endPoint y: 254, distance: 14.9
click at [577, 160] on div "不限" at bounding box center [559, 153] width 34 height 13
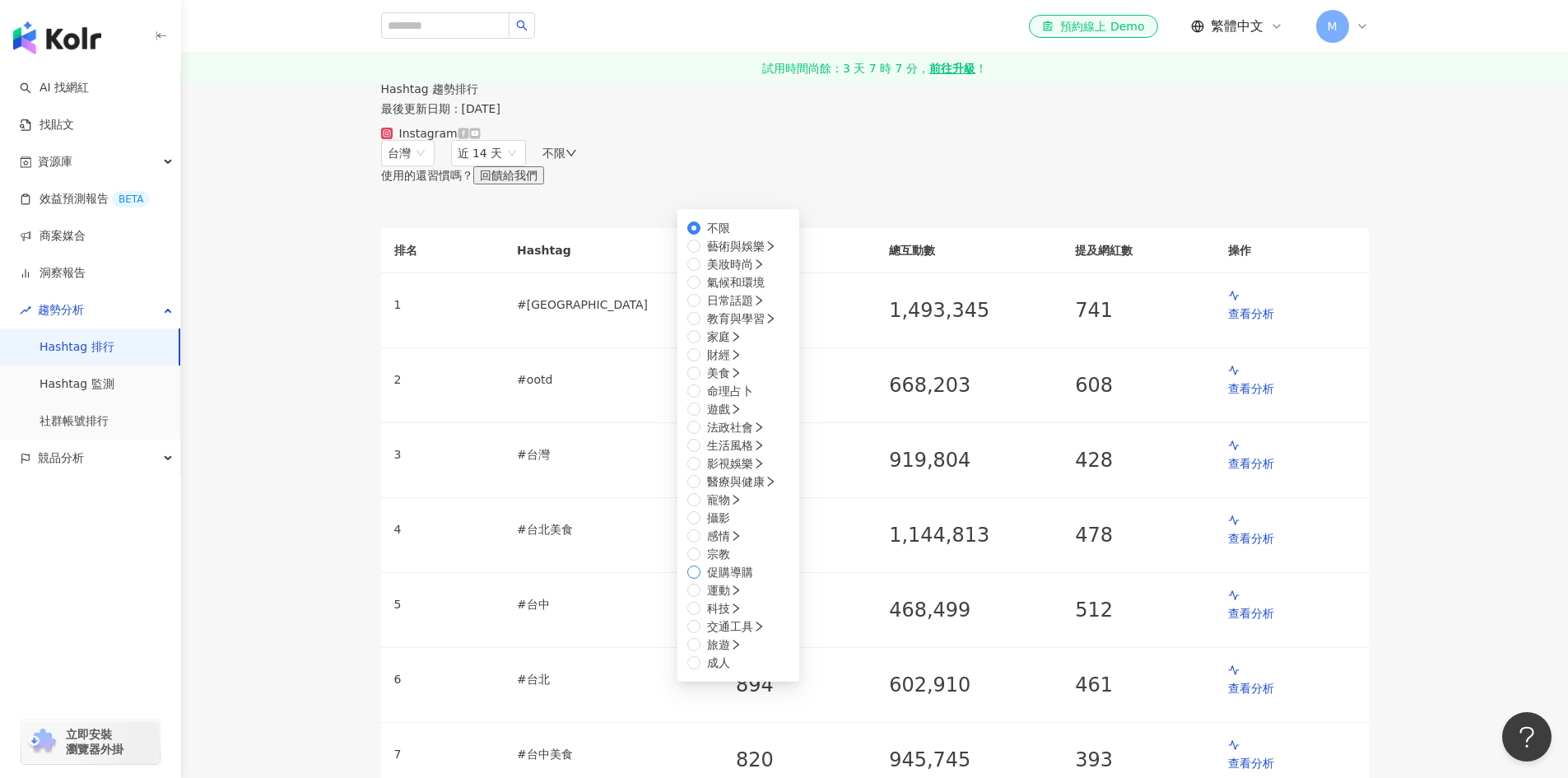
scroll to position [494, 0]
click at [760, 563] on span "促購導購" at bounding box center [730, 571] width 60 height 18
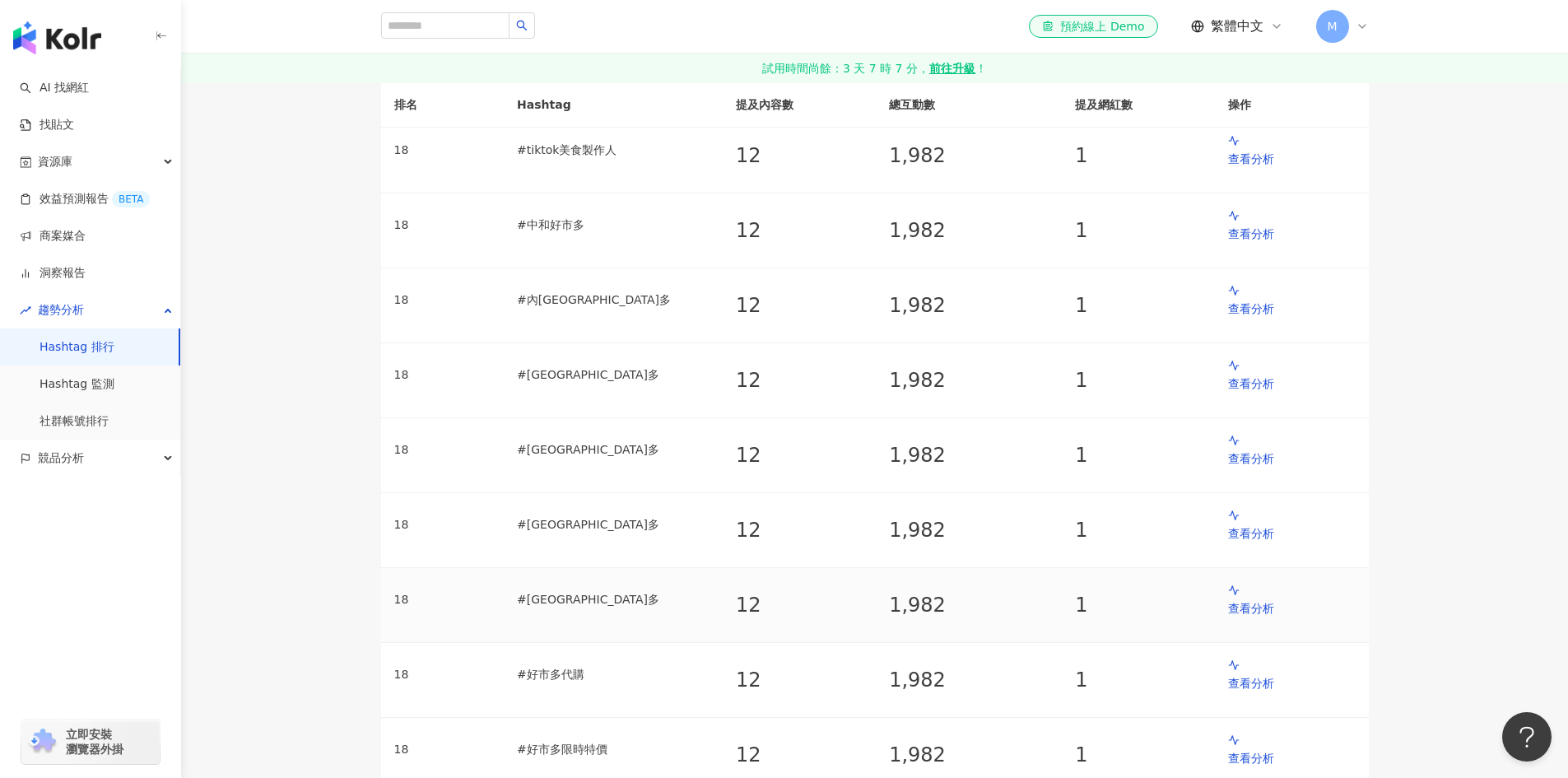
scroll to position [1756, 0]
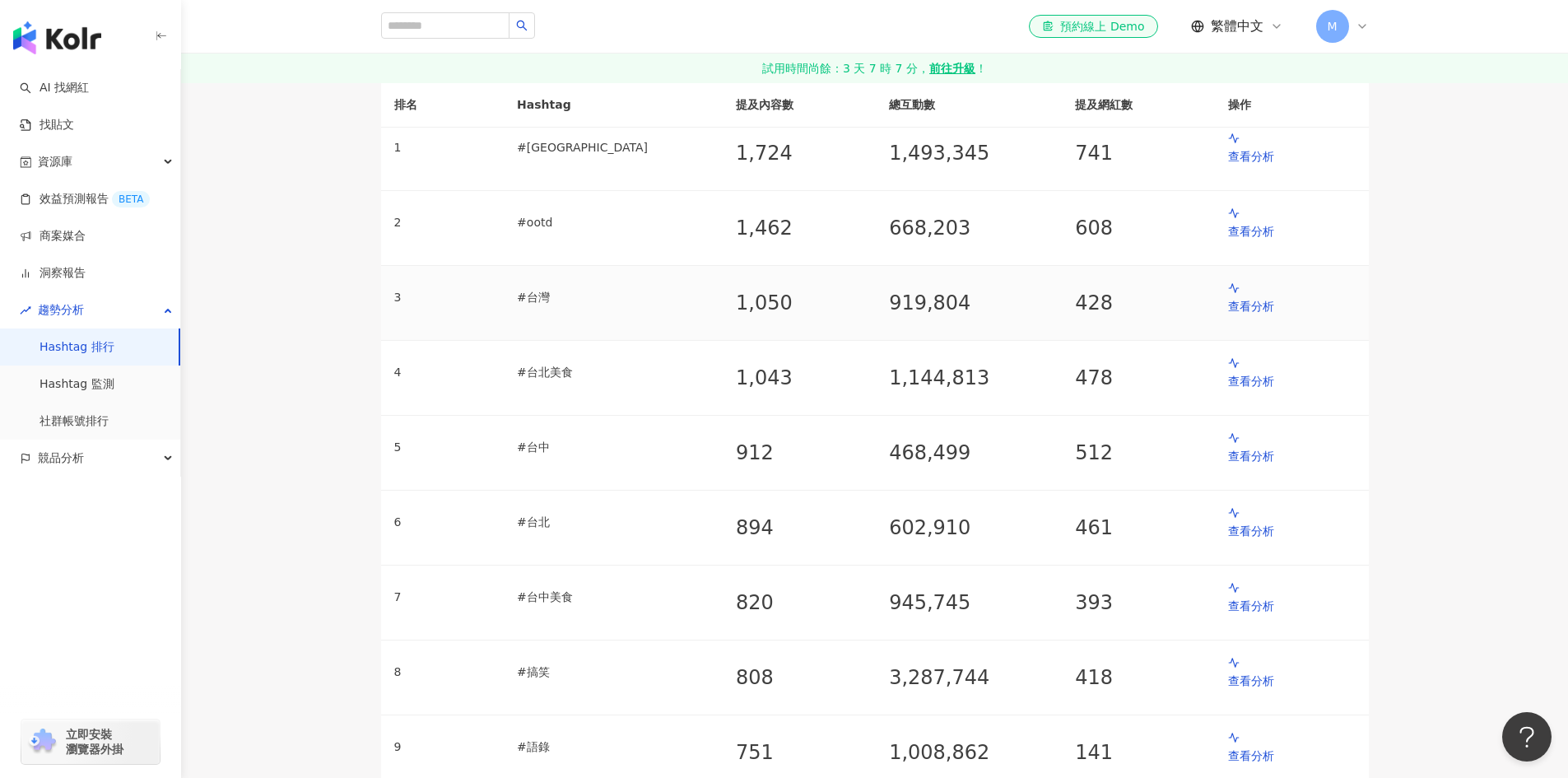
scroll to position [165, 0]
